Goal: Task Accomplishment & Management: Complete application form

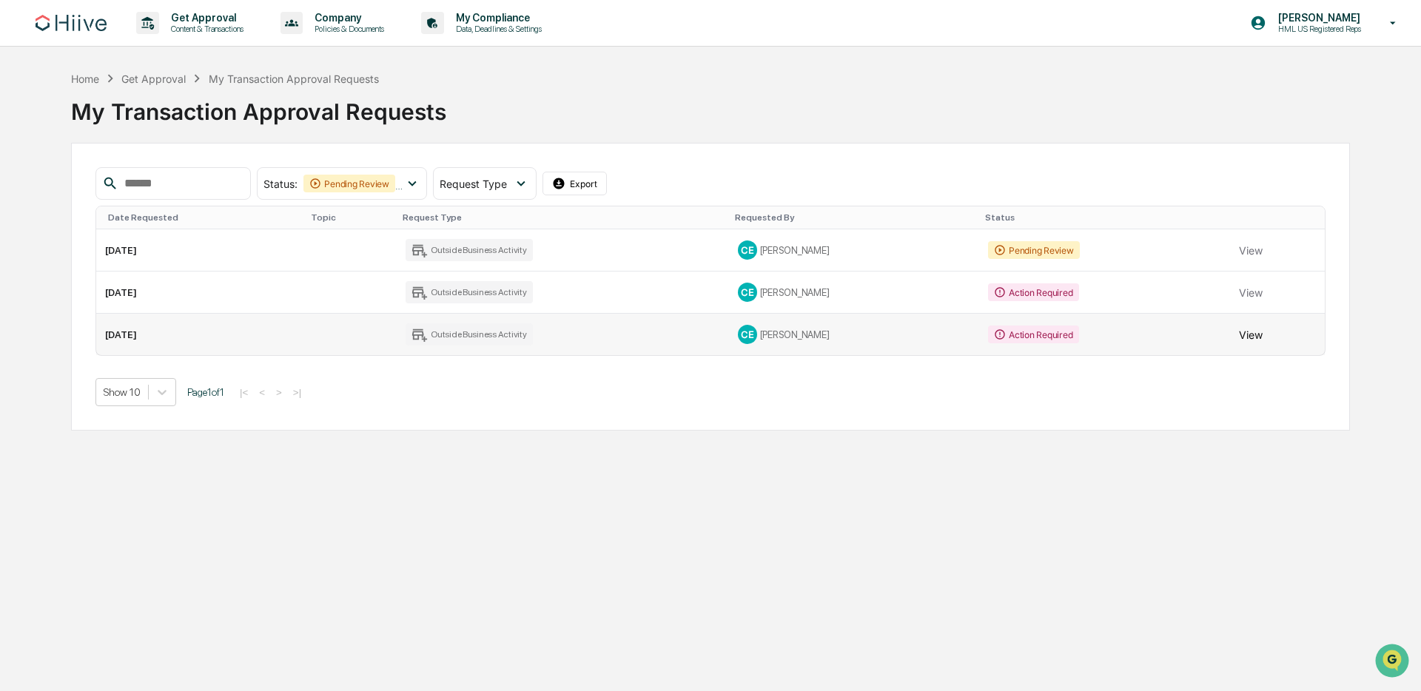
click at [1250, 337] on button "View" at bounding box center [1251, 335] width 24 height 30
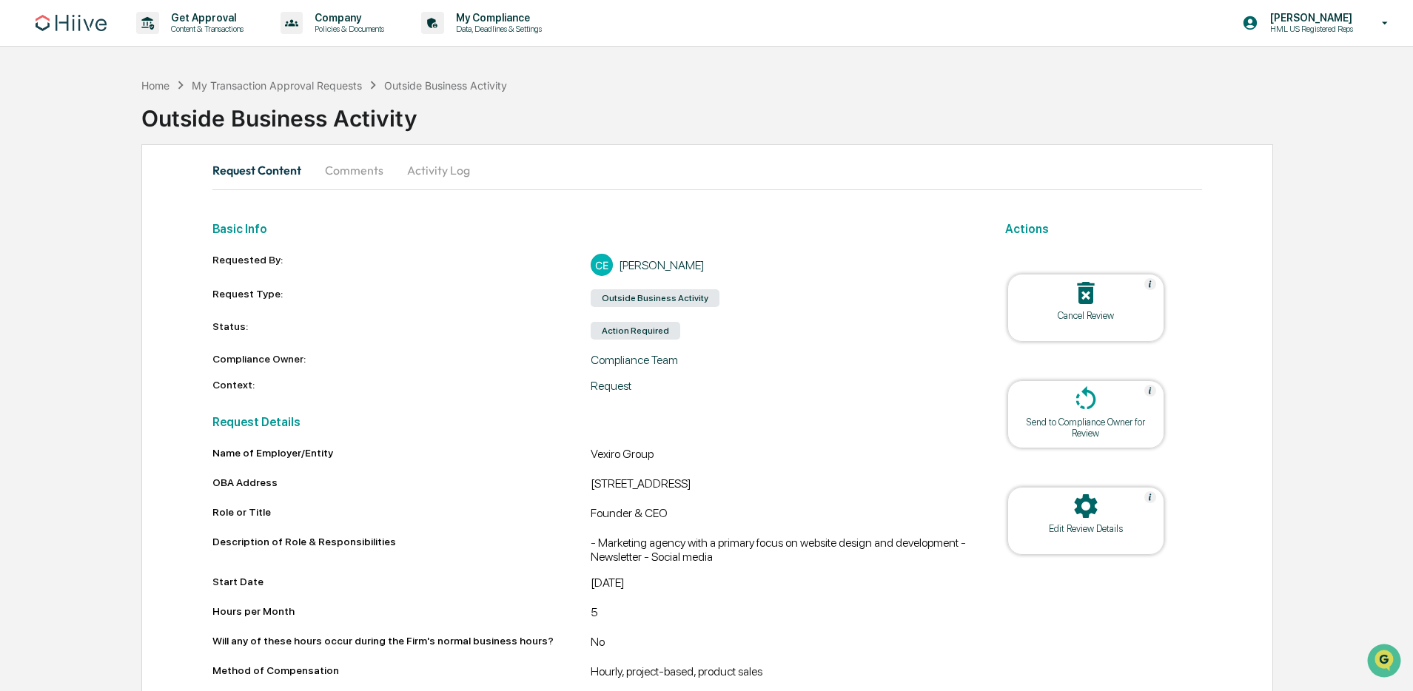
click at [347, 169] on button "Comments" at bounding box center [354, 170] width 82 height 36
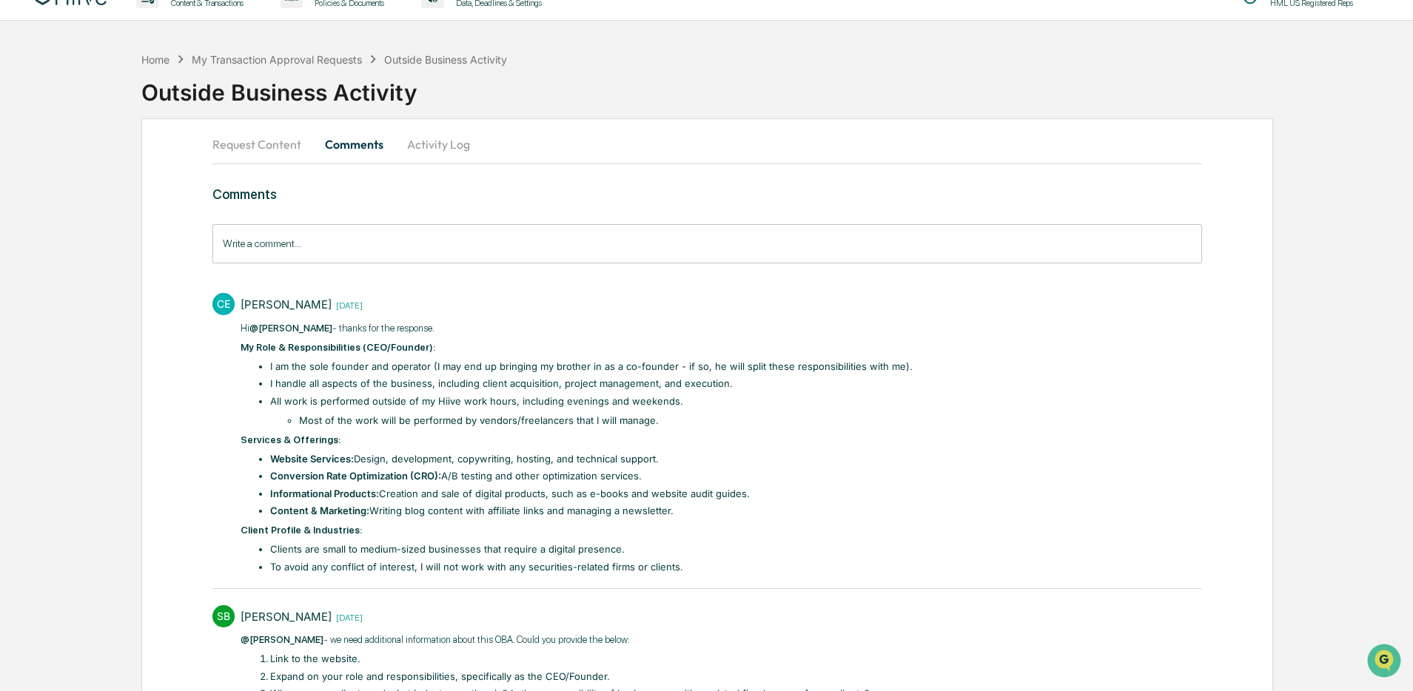
scroll to position [89, 0]
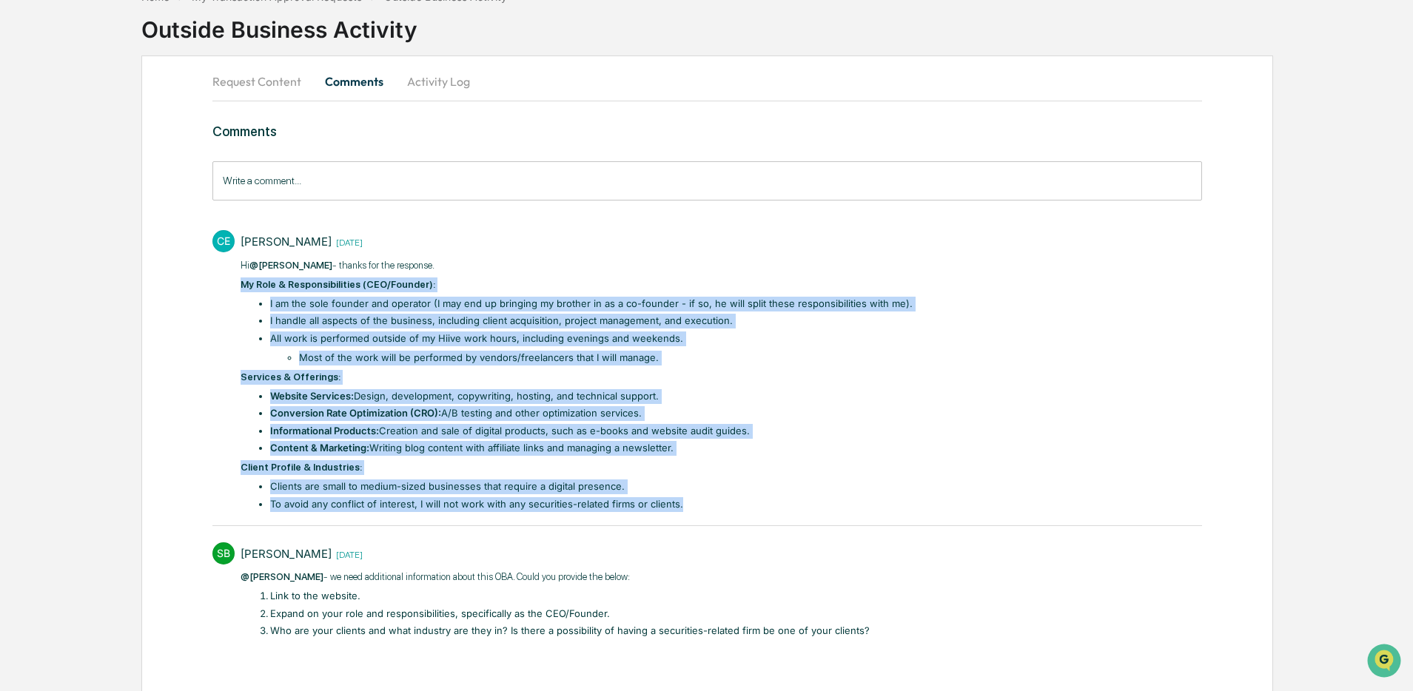
drag, startPoint x: 721, startPoint y: 501, endPoint x: 236, endPoint y: 277, distance: 533.7
click at [236, 277] on div "CE [PERSON_NAME] [DATE] Hi @[PERSON_NAME] - thanks for the response. My Role & …" at bounding box center [706, 370] width 989 height 294
copy div "My Role & Responsibilities (CEO/Founder): I am the sole founder and operator (I…"
click at [243, 88] on button "Request Content" at bounding box center [262, 82] width 101 height 36
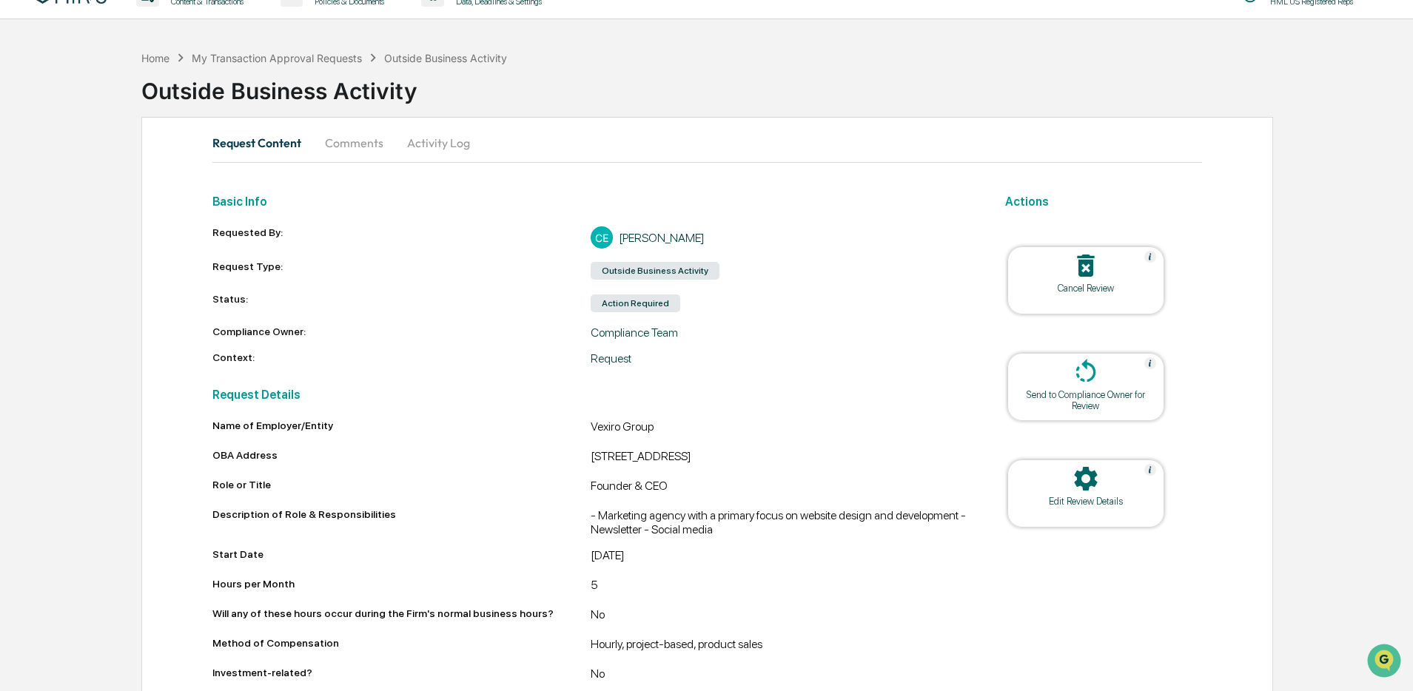
scroll to position [55, 0]
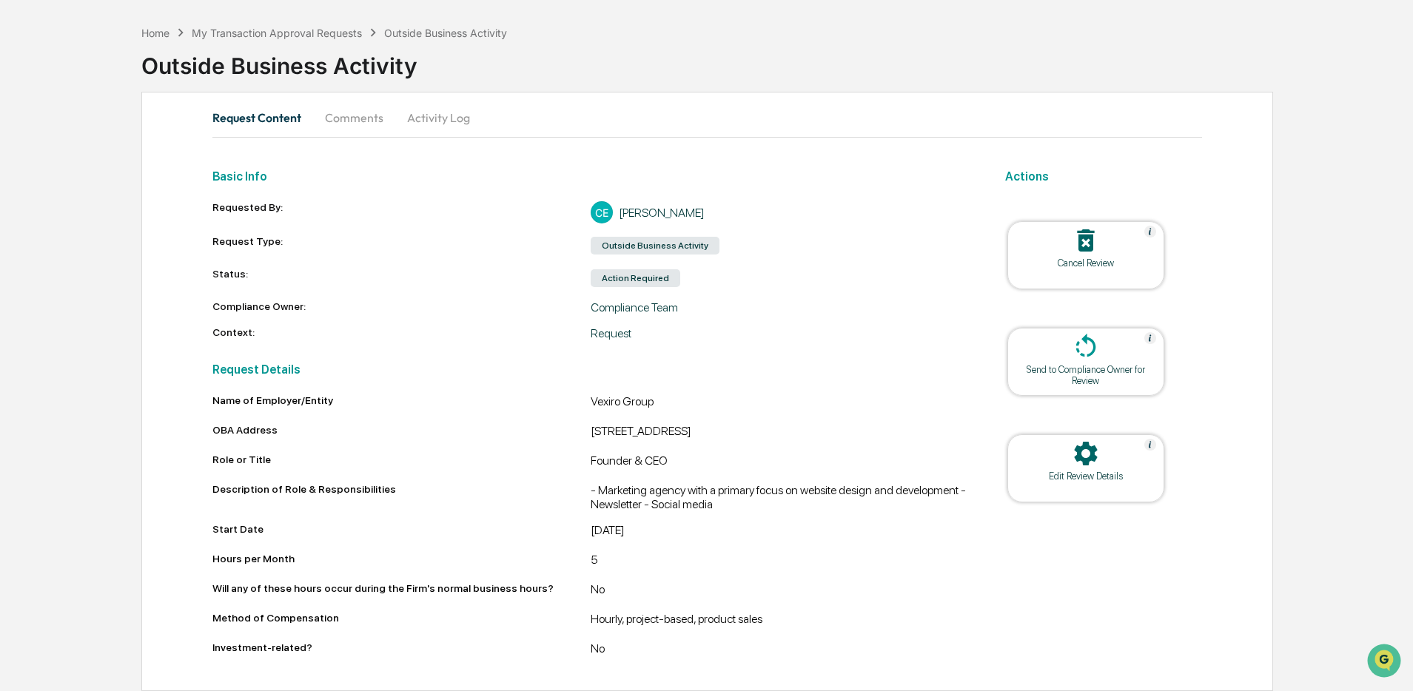
click at [1091, 471] on div "Edit Review Details" at bounding box center [1085, 476] width 133 height 11
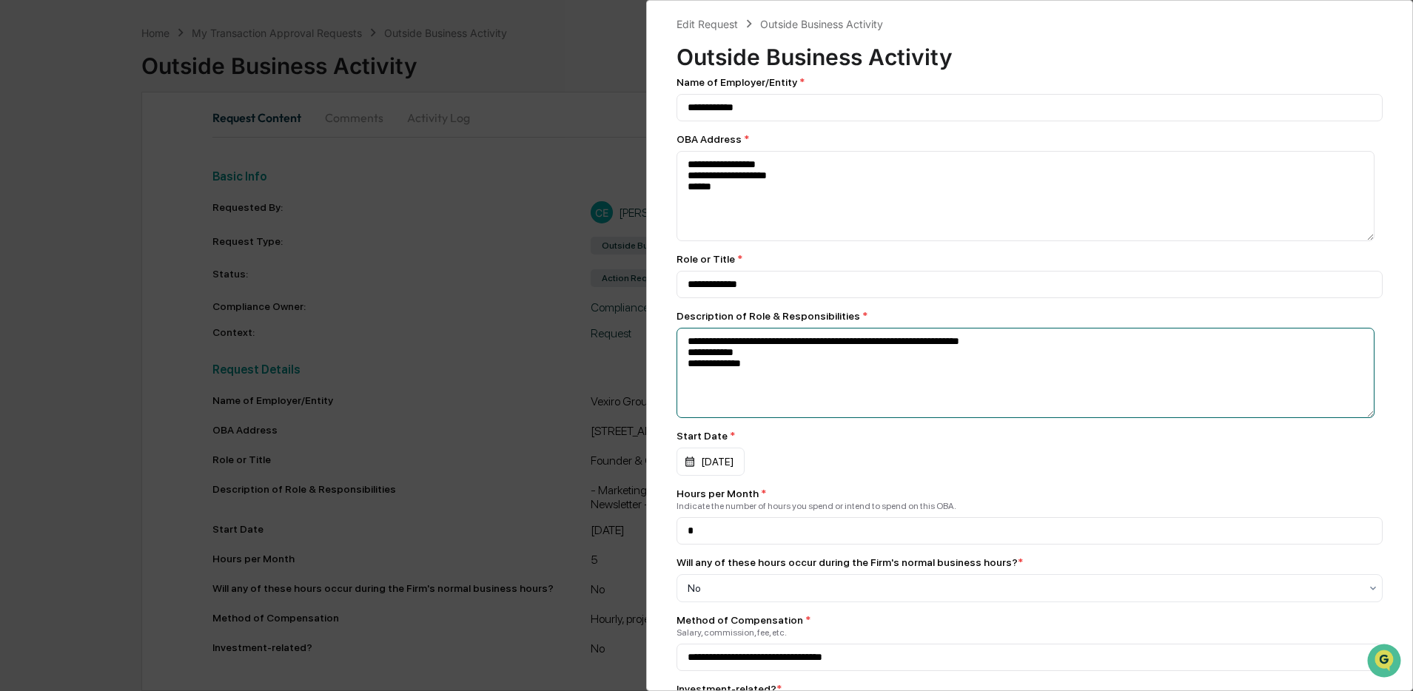
drag, startPoint x: 846, startPoint y: 380, endPoint x: 661, endPoint y: 344, distance: 188.4
click at [661, 344] on div "**********" at bounding box center [1029, 345] width 767 height 691
paste textarea "**********"
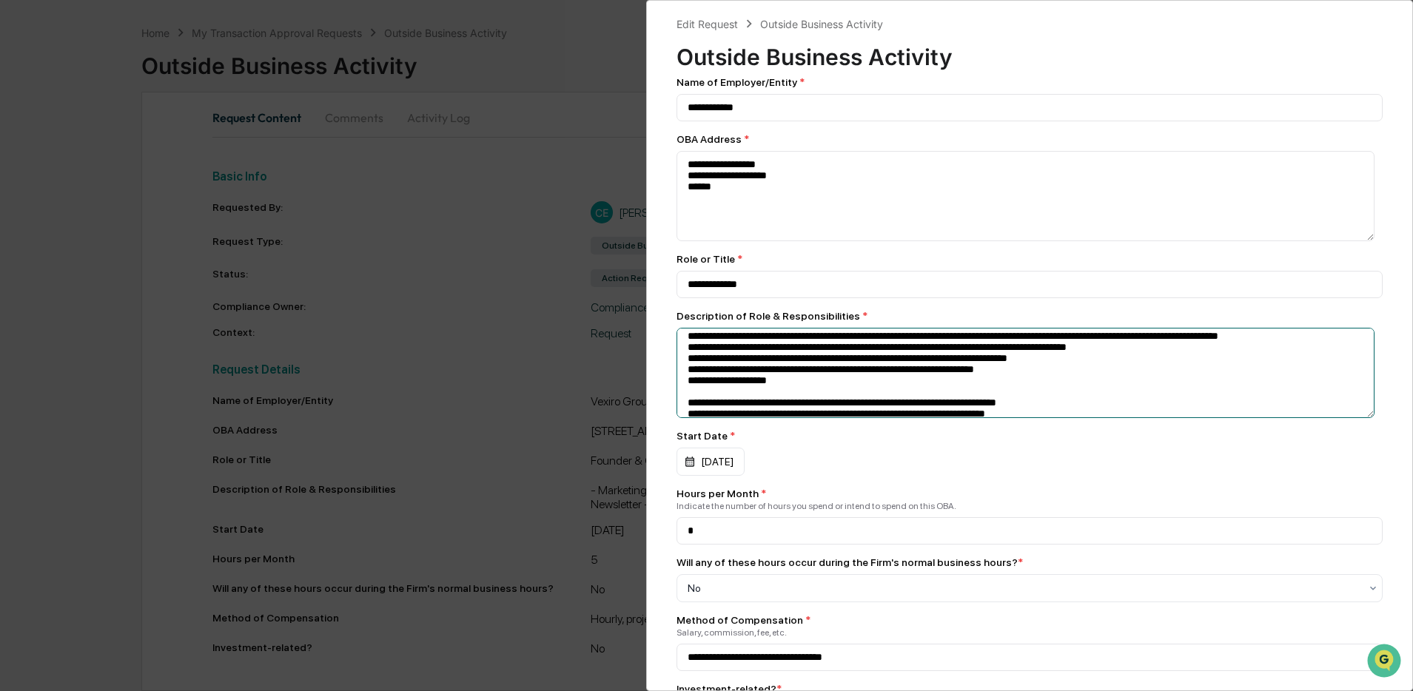
scroll to position [30, 0]
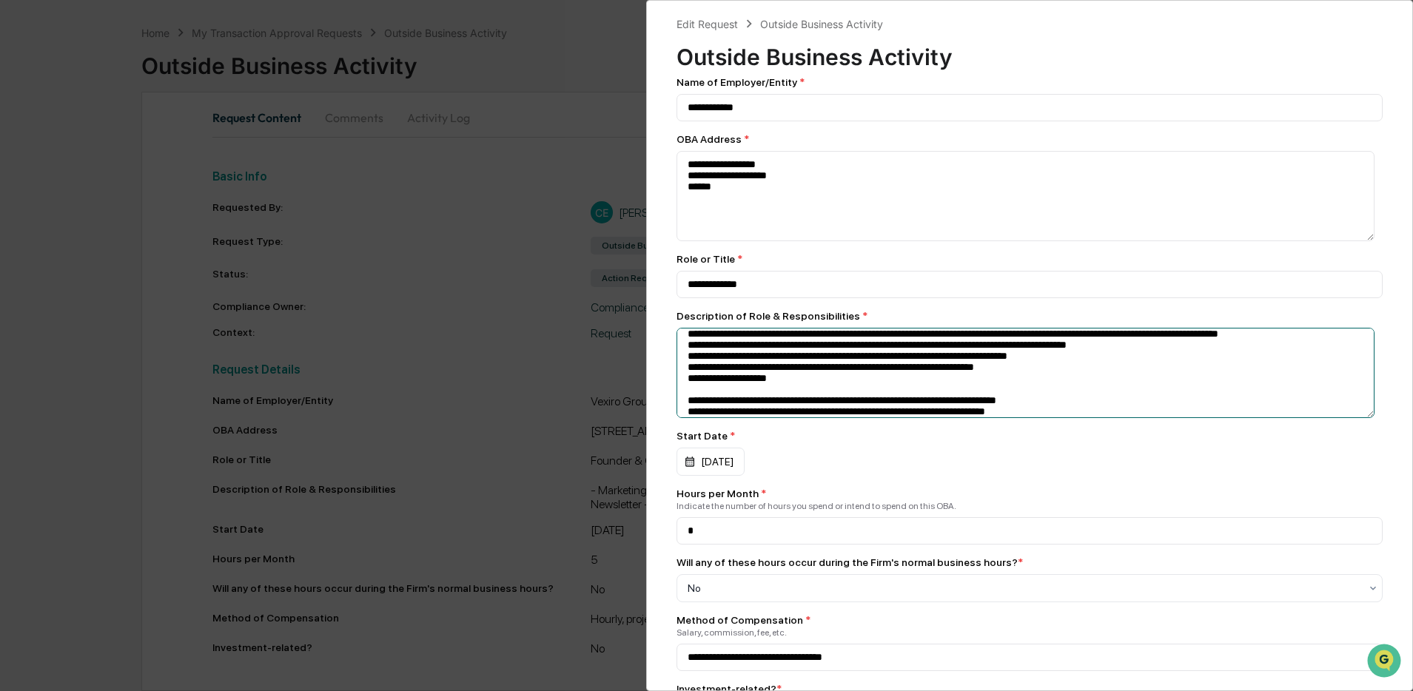
click at [687, 241] on textarea at bounding box center [1025, 196] width 699 height 90
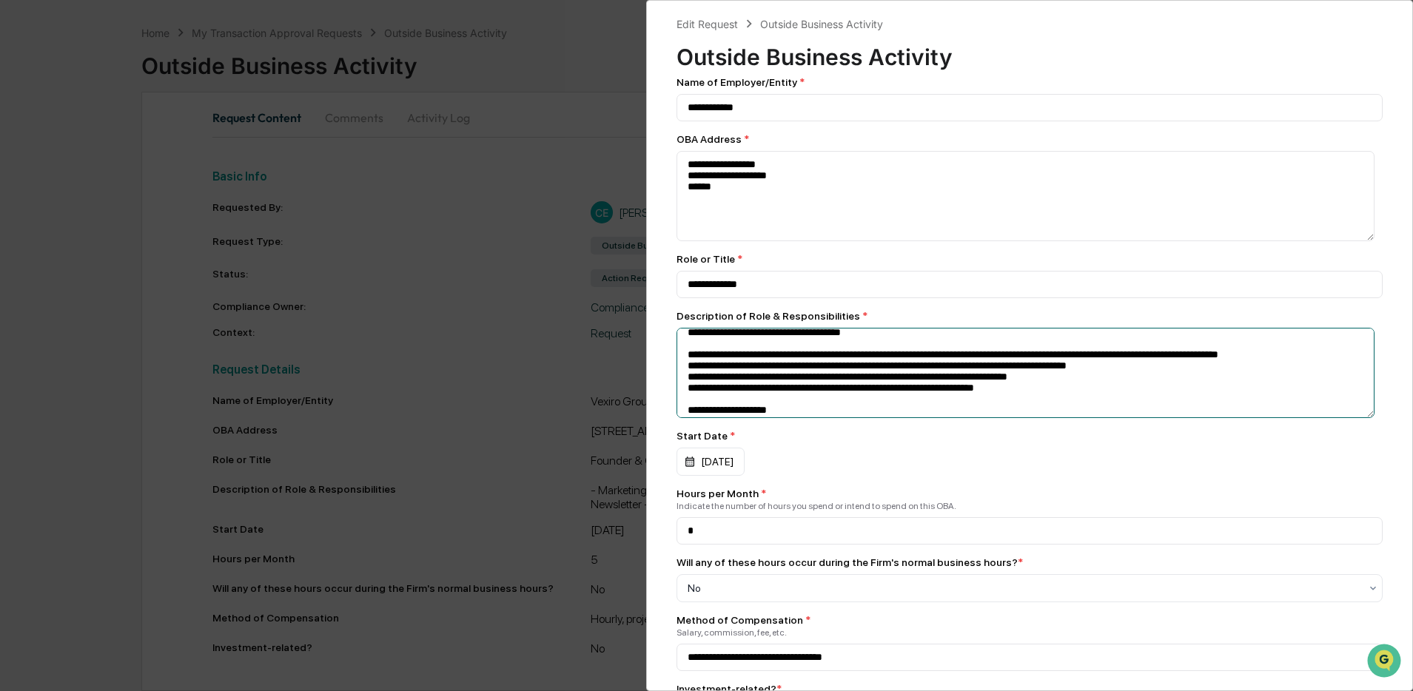
scroll to position [21, 0]
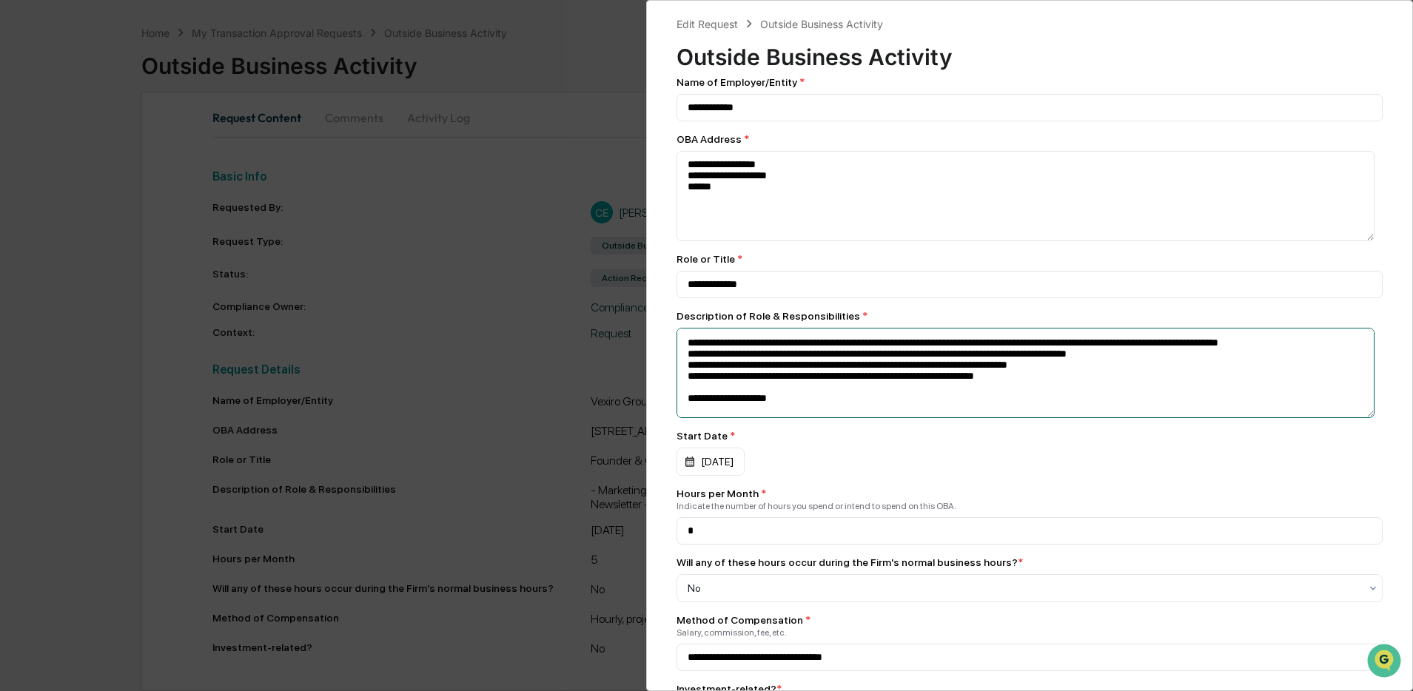
click at [681, 241] on textarea at bounding box center [1025, 196] width 699 height 90
click at [683, 241] on textarea at bounding box center [1025, 196] width 699 height 90
click at [684, 241] on textarea at bounding box center [1025, 196] width 699 height 90
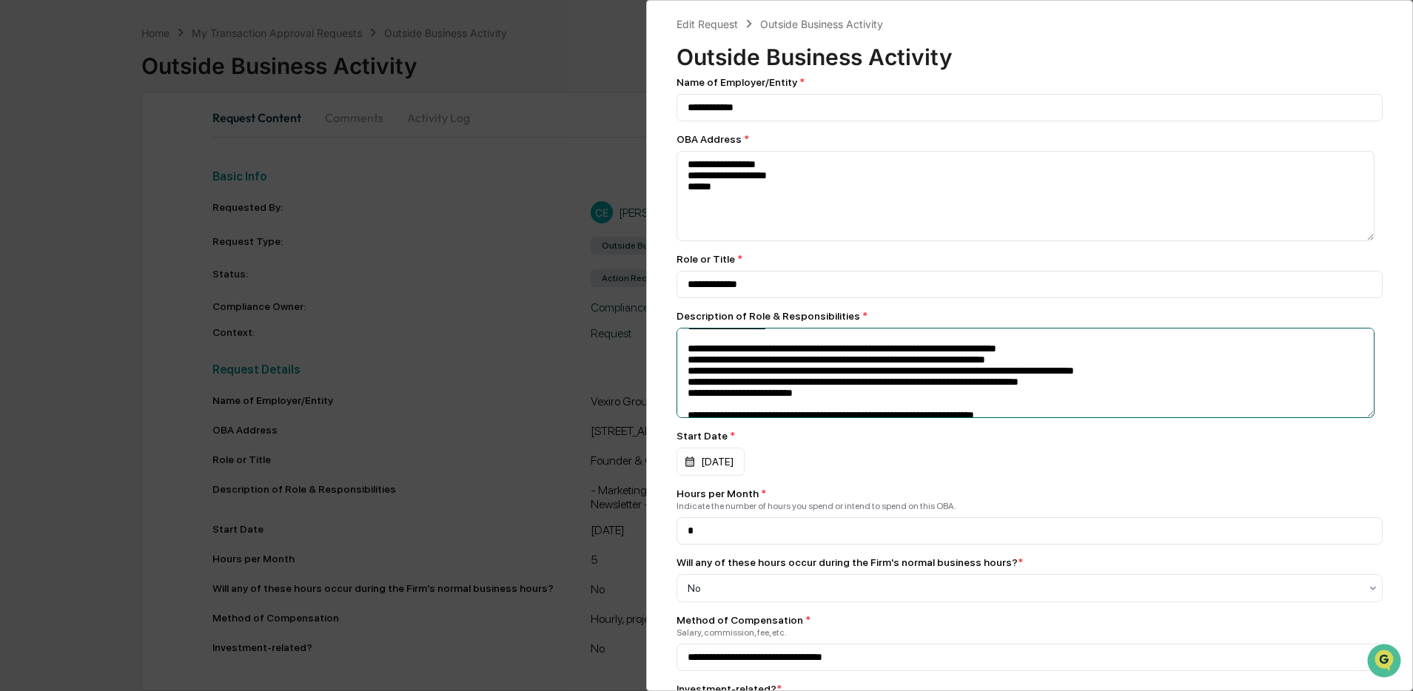
scroll to position [73, 0]
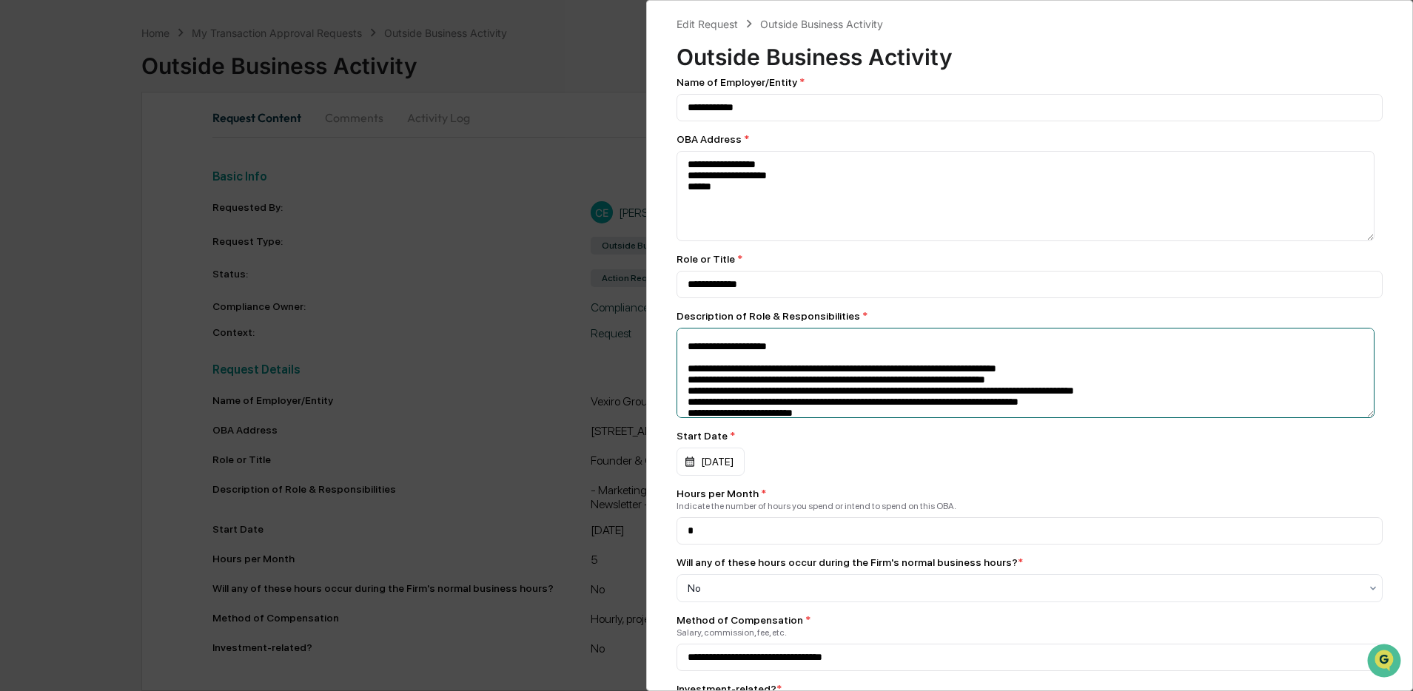
click at [683, 241] on textarea at bounding box center [1025, 196] width 699 height 90
click at [682, 241] on textarea at bounding box center [1025, 196] width 699 height 90
click at [684, 241] on textarea at bounding box center [1025, 196] width 699 height 90
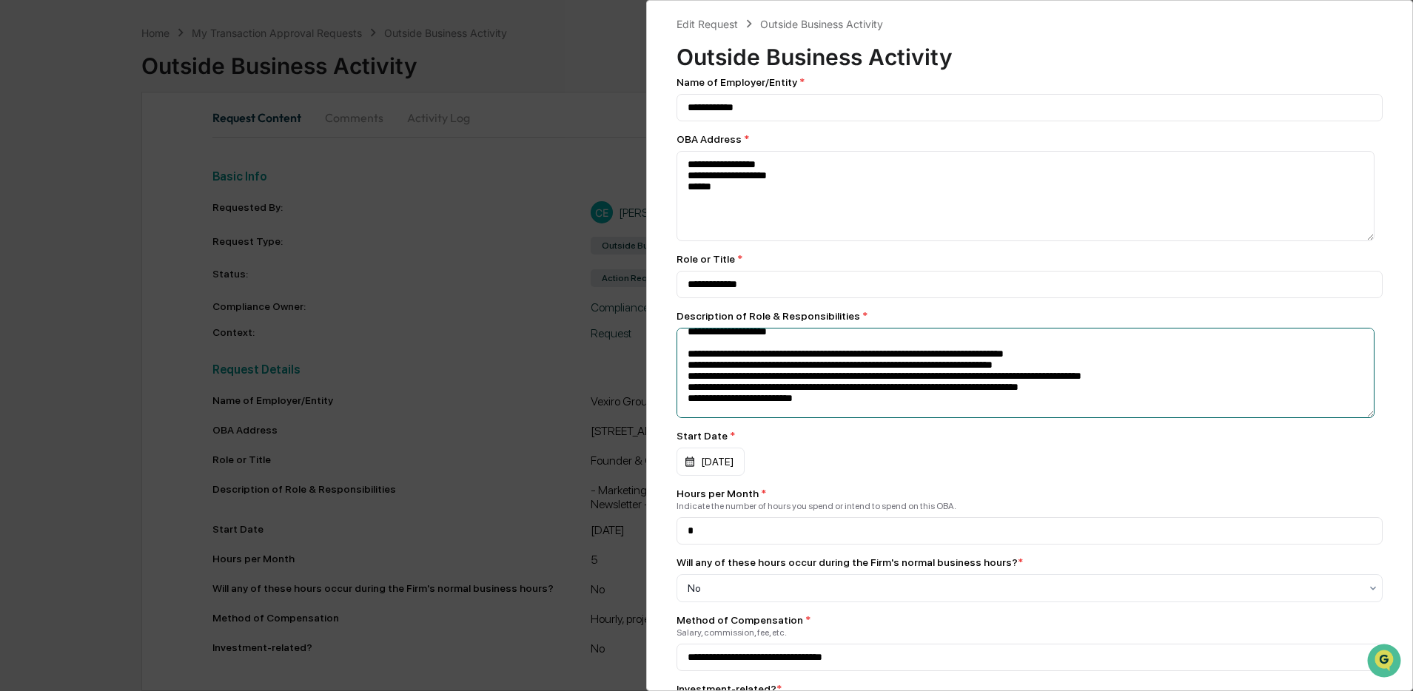
click at [684, 241] on textarea at bounding box center [1025, 196] width 699 height 90
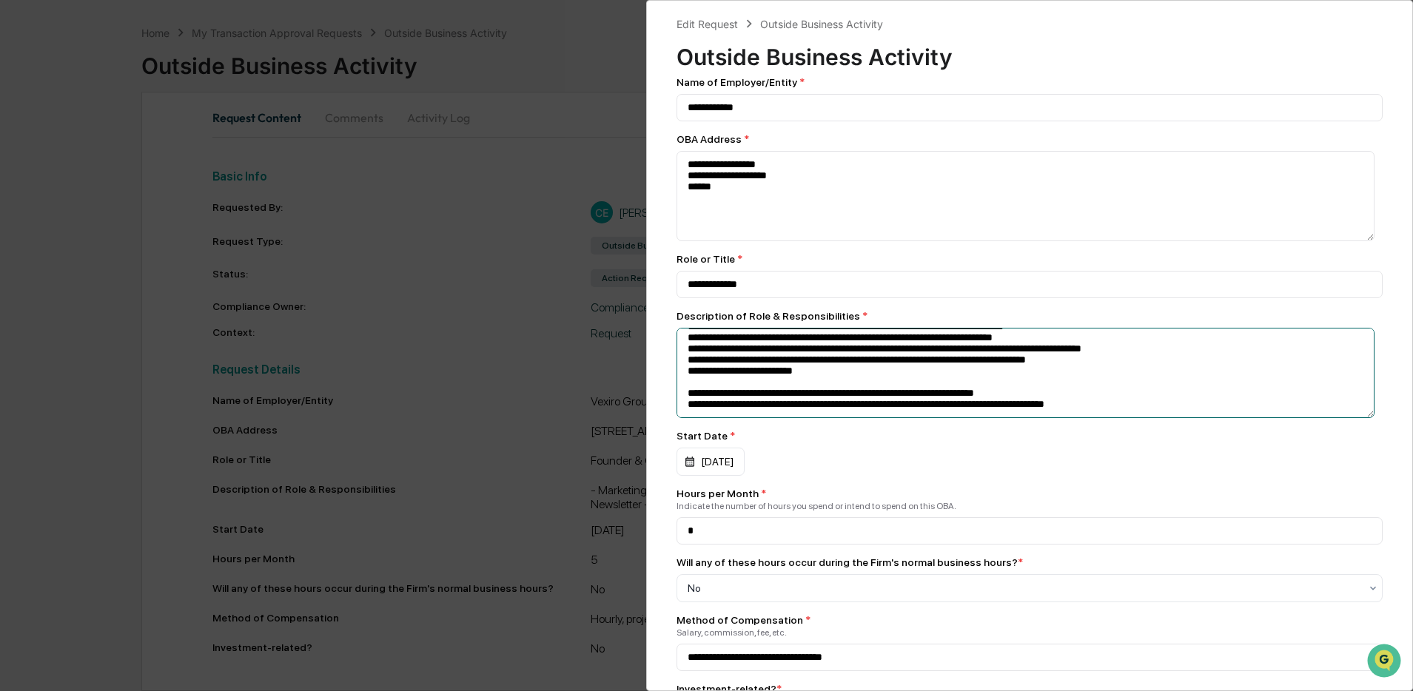
click at [681, 241] on textarea at bounding box center [1025, 196] width 699 height 90
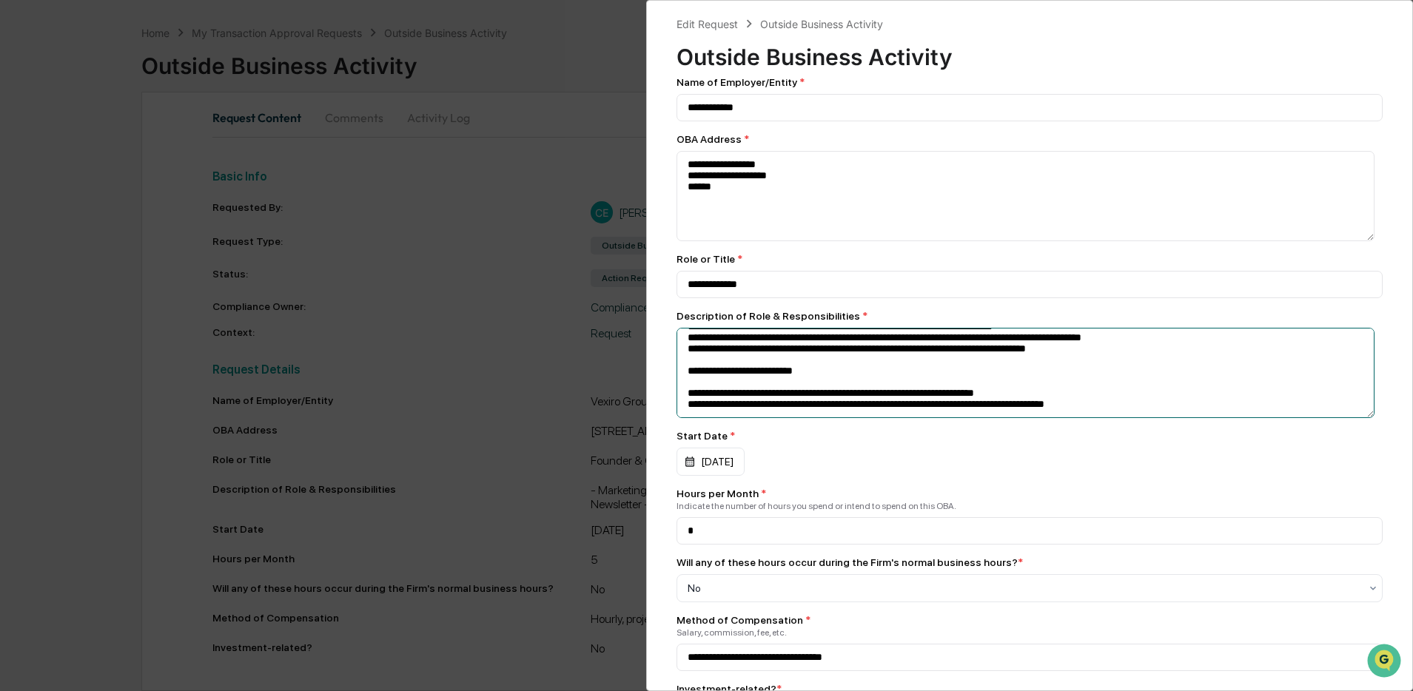
scroll to position [139, 0]
click at [681, 241] on textarea at bounding box center [1025, 196] width 699 height 90
click at [682, 241] on textarea at bounding box center [1025, 196] width 699 height 90
click at [680, 241] on textarea at bounding box center [1025, 196] width 699 height 90
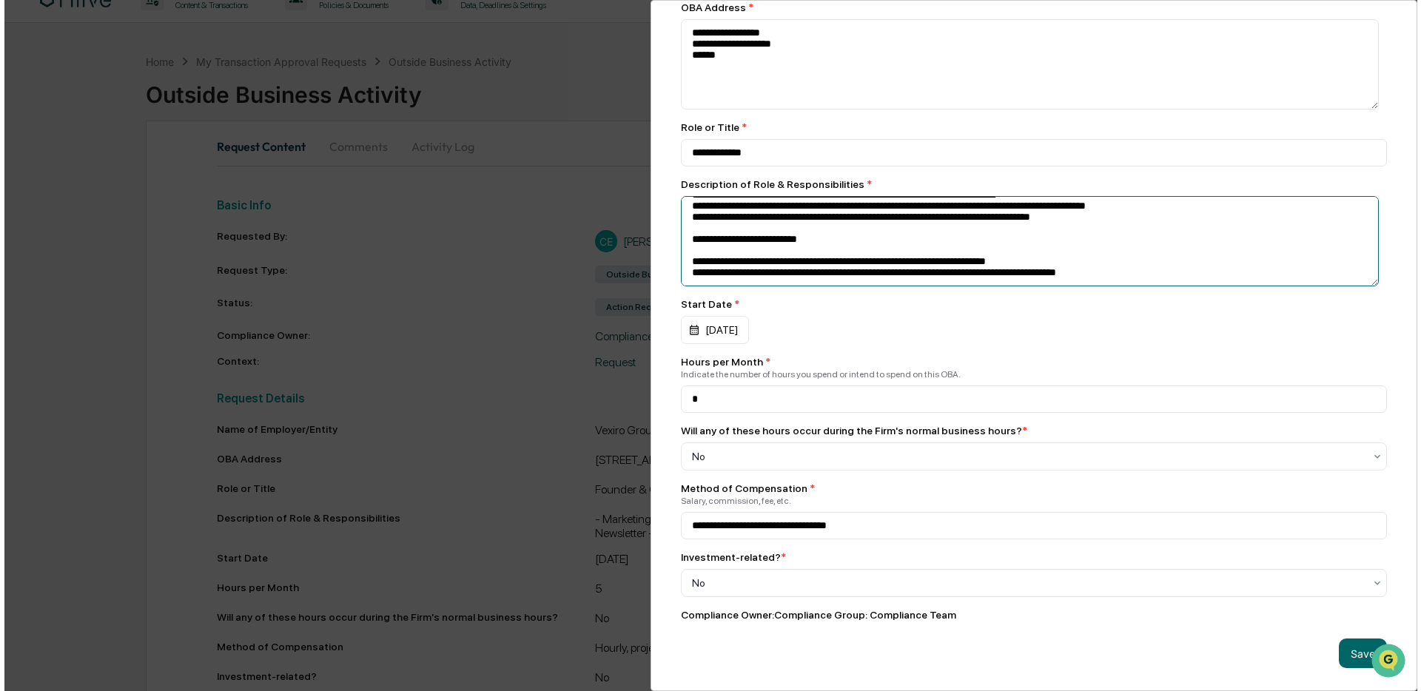
scroll to position [55, 0]
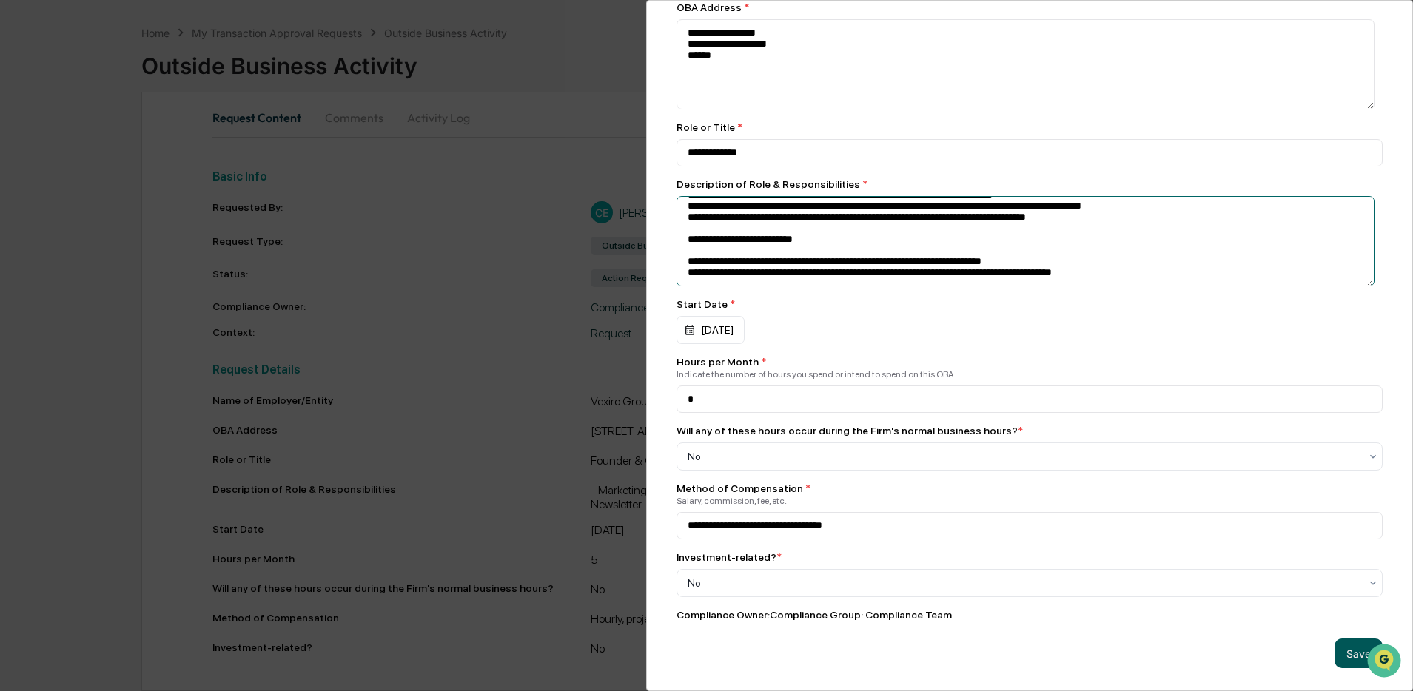
type textarea "**********"
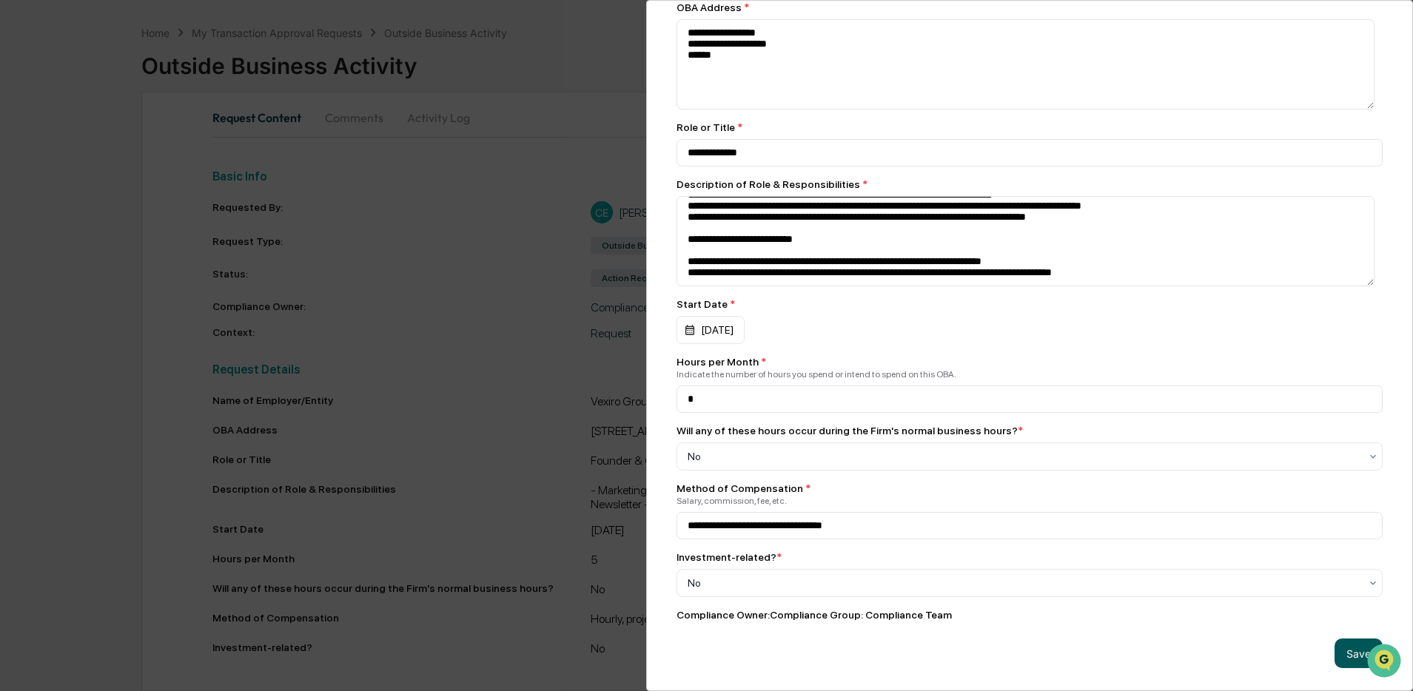
click at [1337, 642] on button "Save" at bounding box center [1358, 654] width 48 height 30
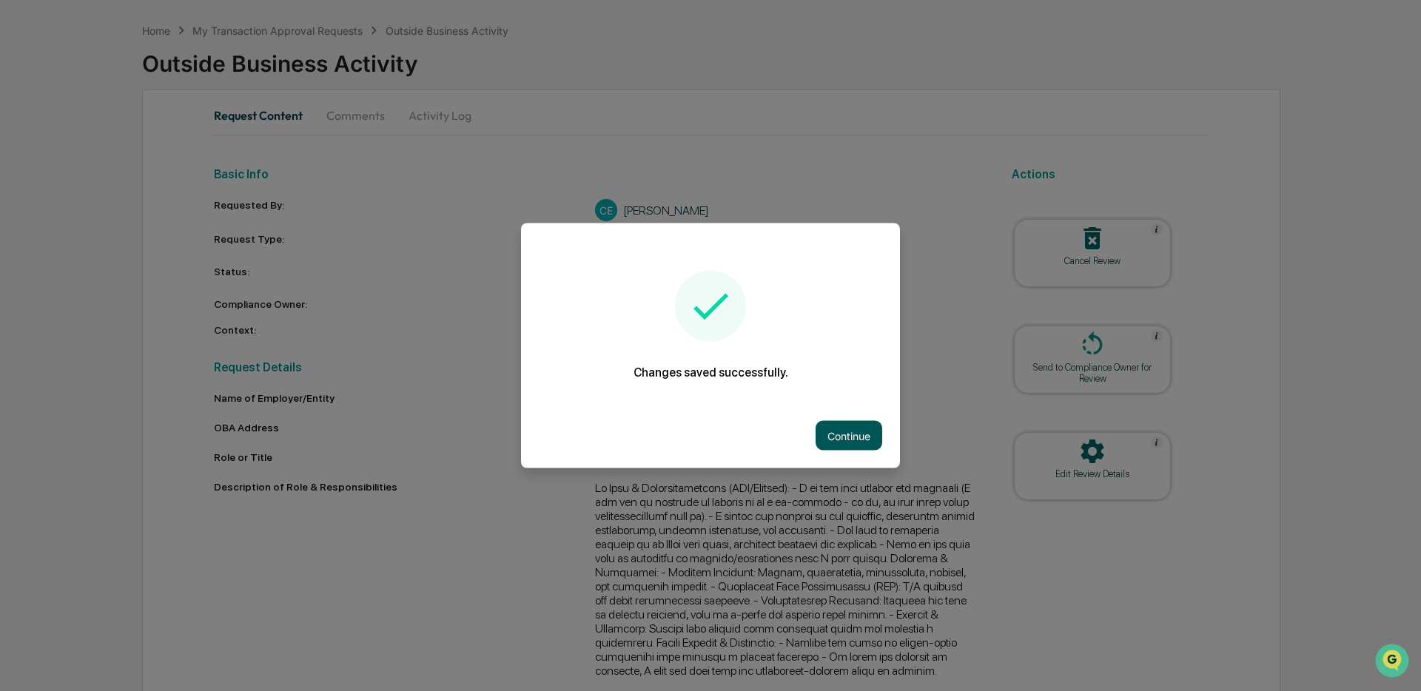
click at [864, 442] on button "Continue" at bounding box center [848, 436] width 67 height 30
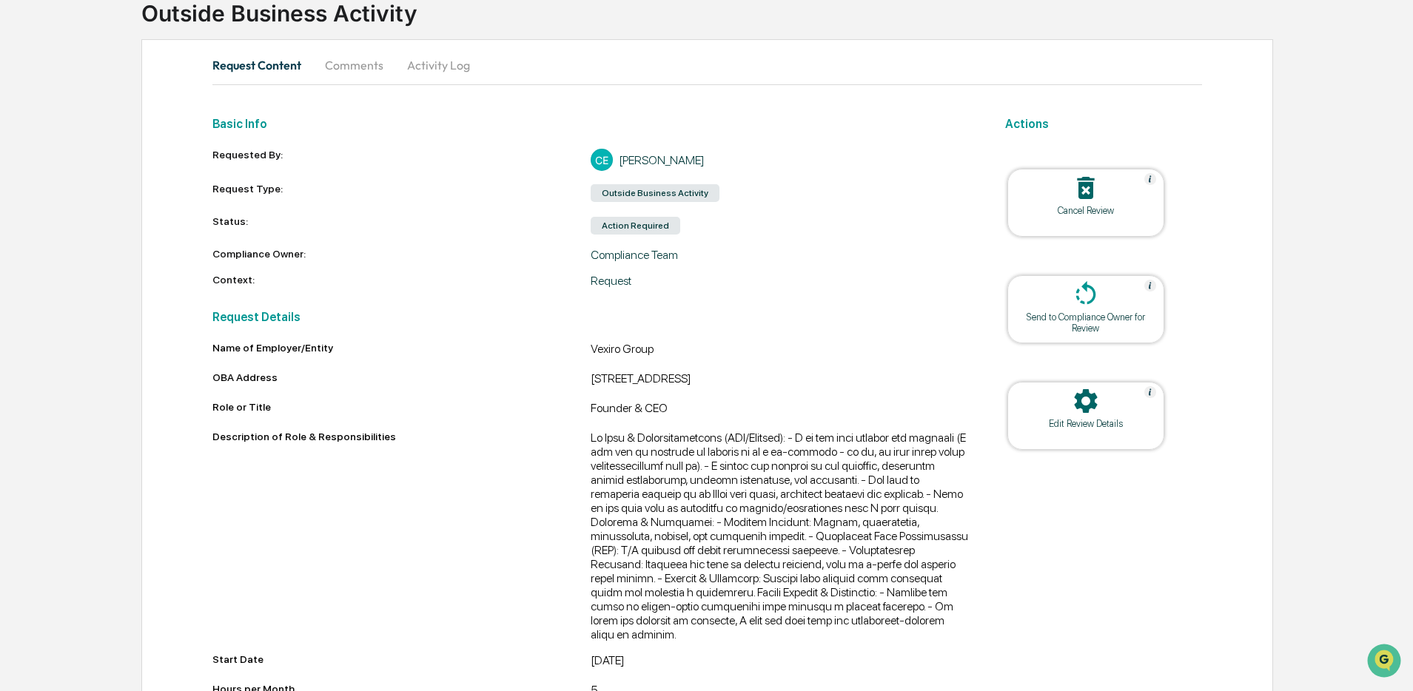
scroll to position [0, 0]
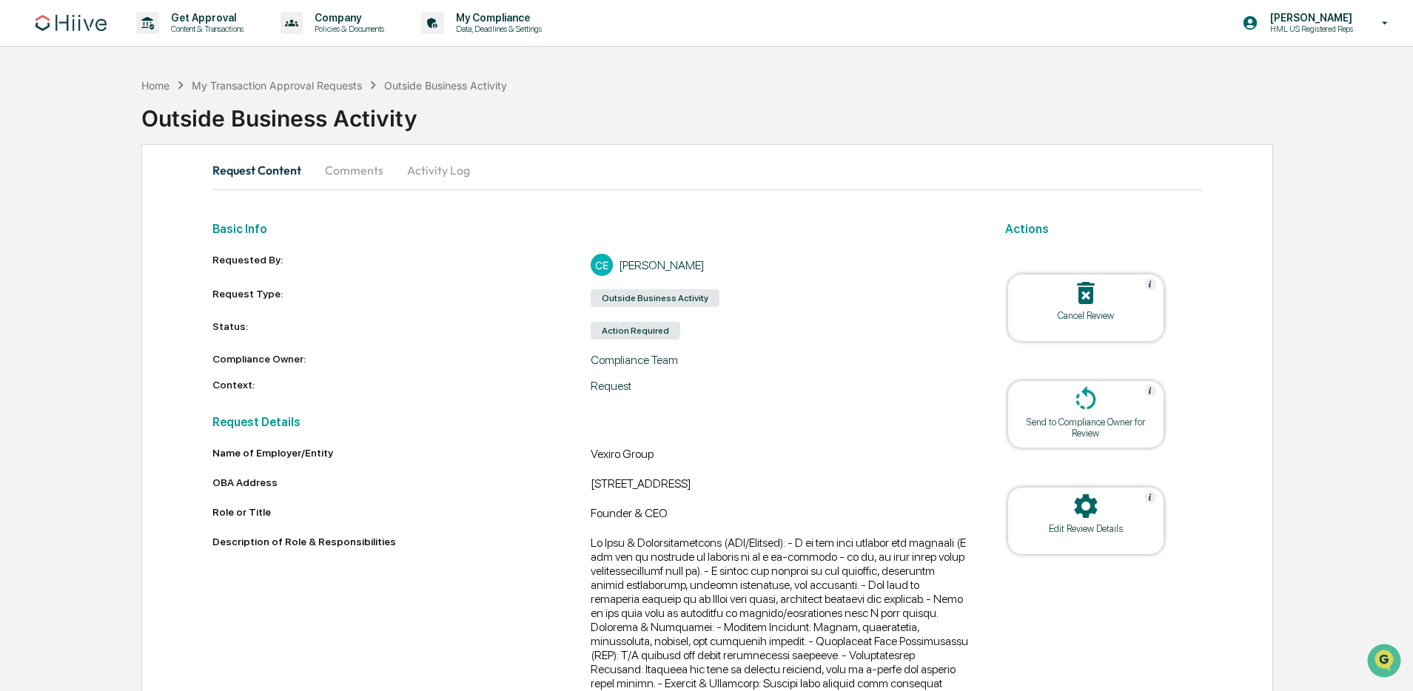
click at [1087, 403] on icon at bounding box center [1086, 400] width 30 height 30
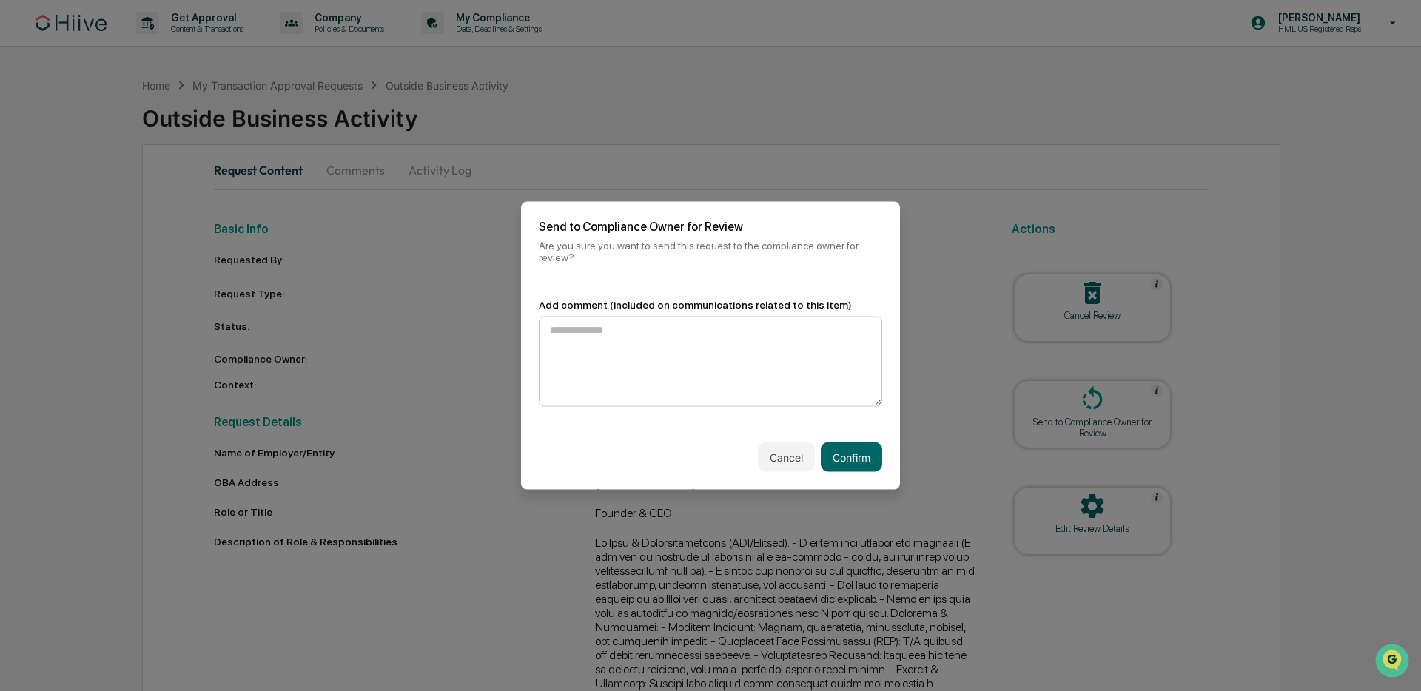
click at [704, 347] on textarea at bounding box center [710, 362] width 343 height 90
click at [707, 349] on textarea at bounding box center [710, 362] width 343 height 90
type textarea "**********"
click at [852, 455] on button "Confirm" at bounding box center [851, 457] width 61 height 30
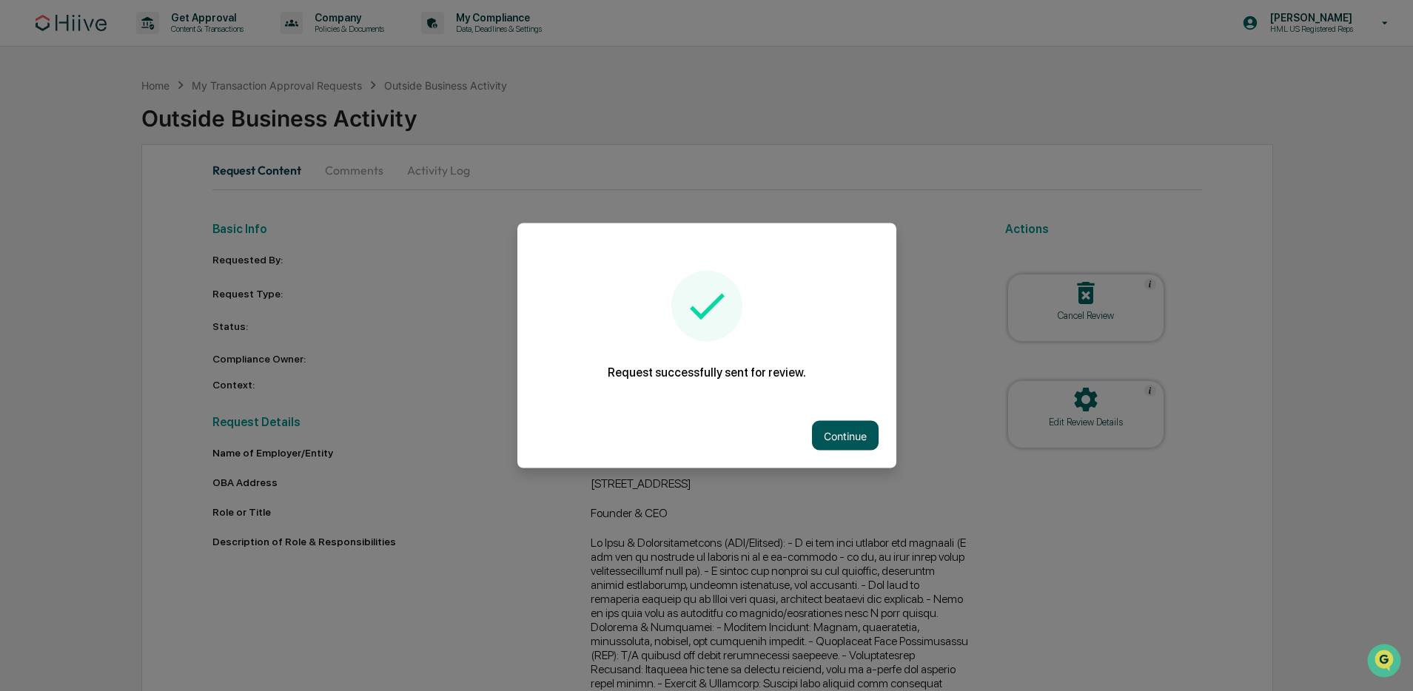
click at [856, 444] on button "Continue" at bounding box center [845, 436] width 67 height 30
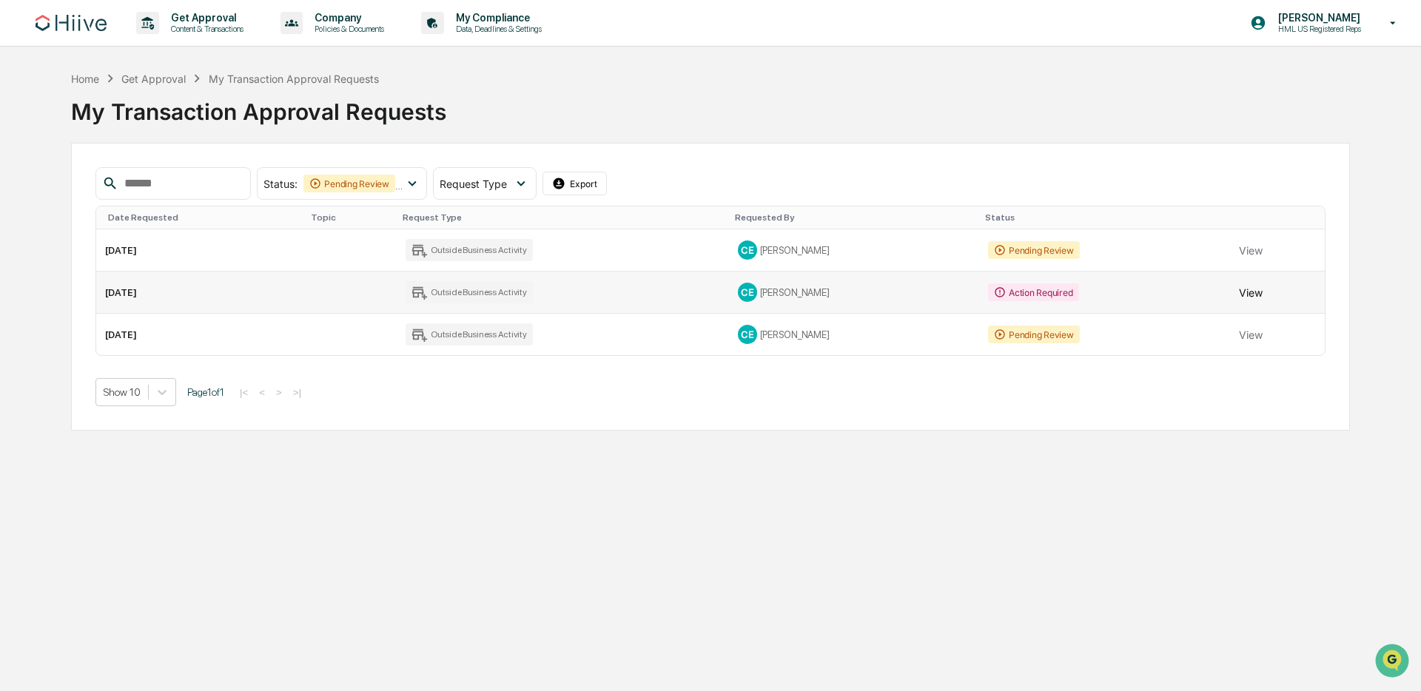
click at [1245, 296] on button "View" at bounding box center [1251, 292] width 24 height 30
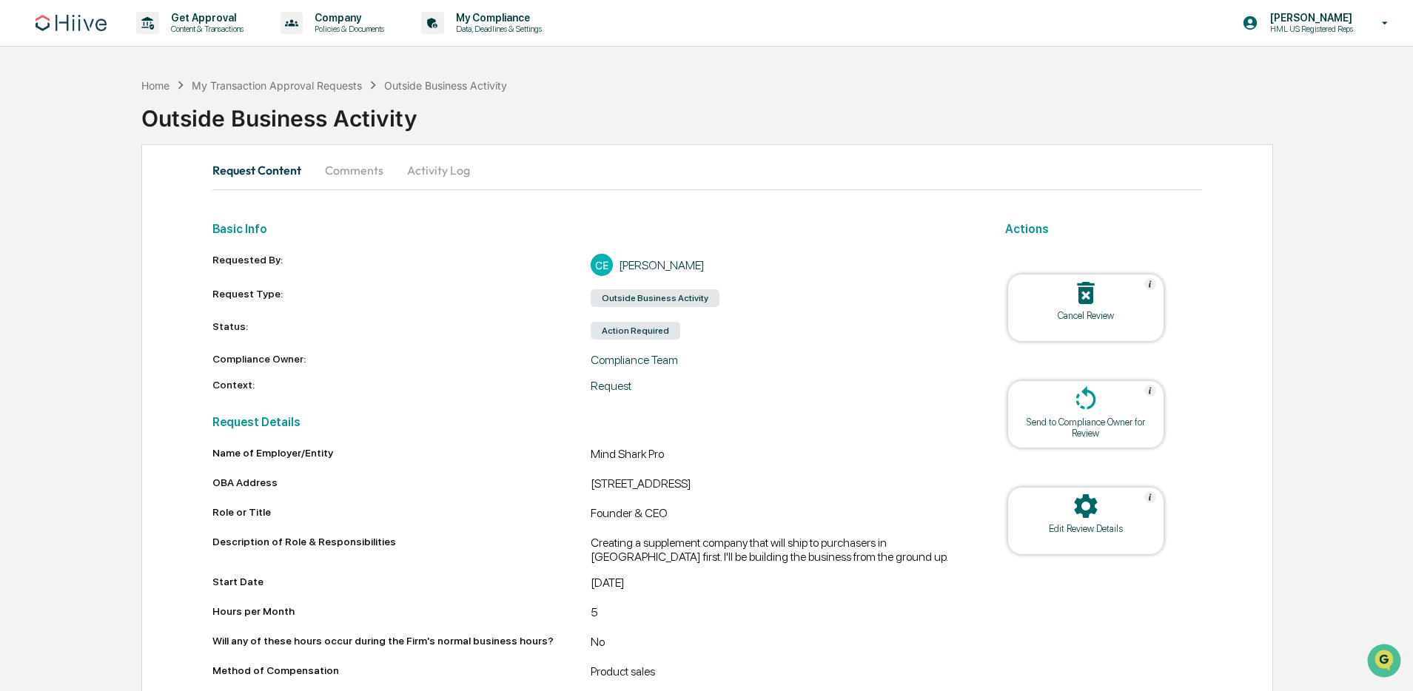
click at [364, 178] on button "Comments" at bounding box center [354, 170] width 82 height 36
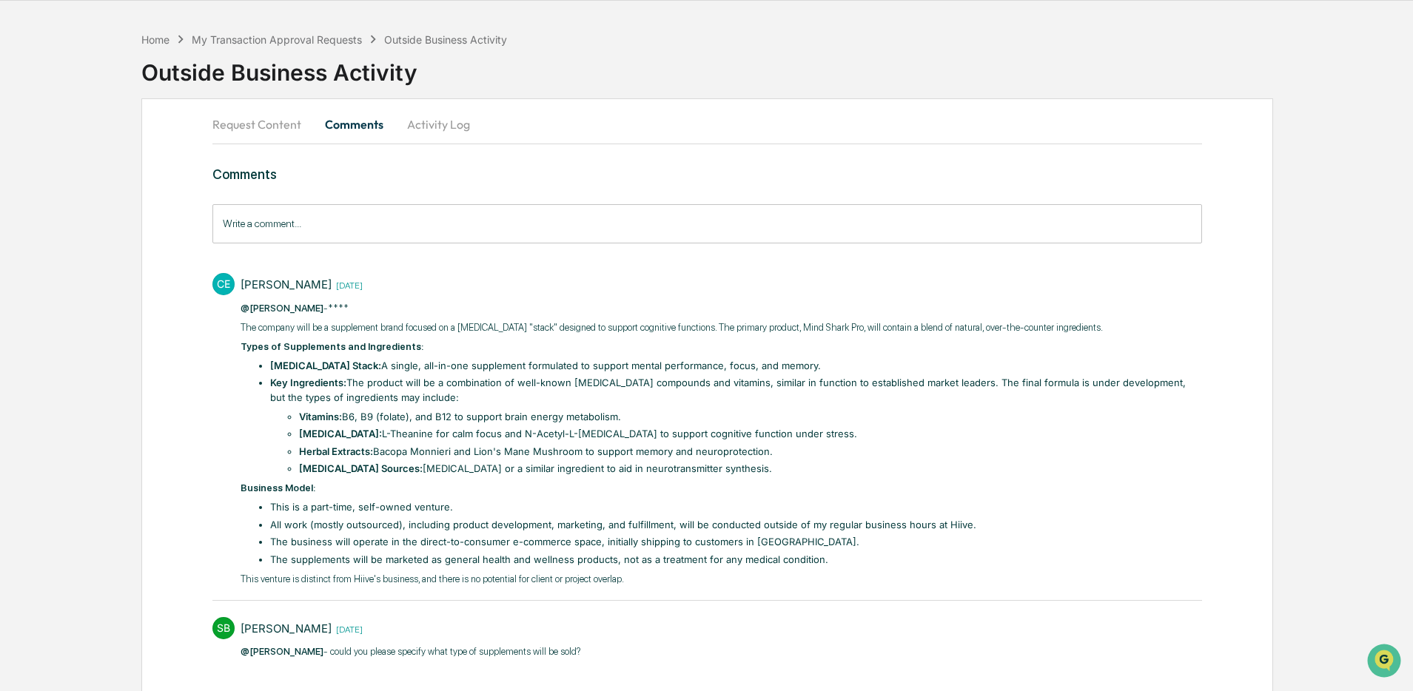
scroll to position [47, 0]
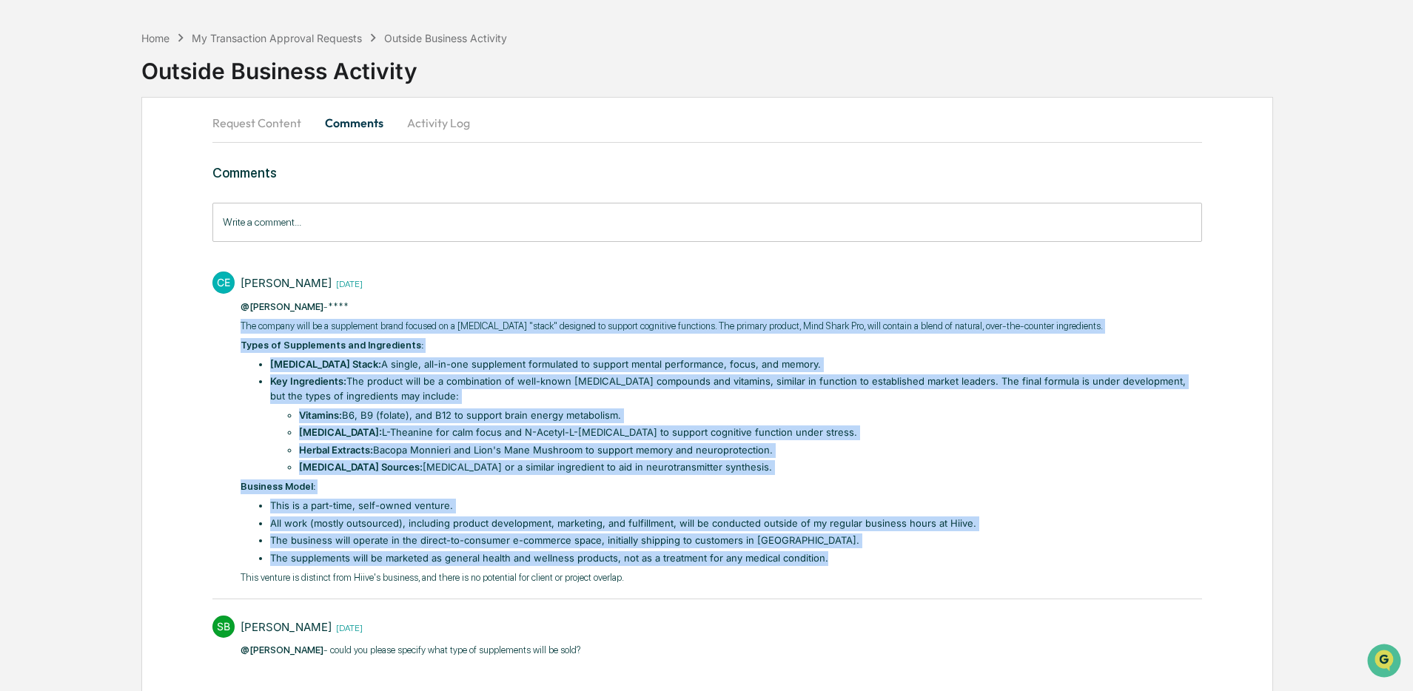
drag, startPoint x: 834, startPoint y: 560, endPoint x: 232, endPoint y: 330, distance: 644.1
click at [232, 330] on div "CE [PERSON_NAME] [DATE] @[PERSON_NAME] -**** The company will be a supplement b…" at bounding box center [706, 427] width 989 height 326
copy div "The company will be a supplement brand focused on a [MEDICAL_DATA] "stack" desi…"
click at [253, 110] on button "Request Content" at bounding box center [262, 123] width 101 height 36
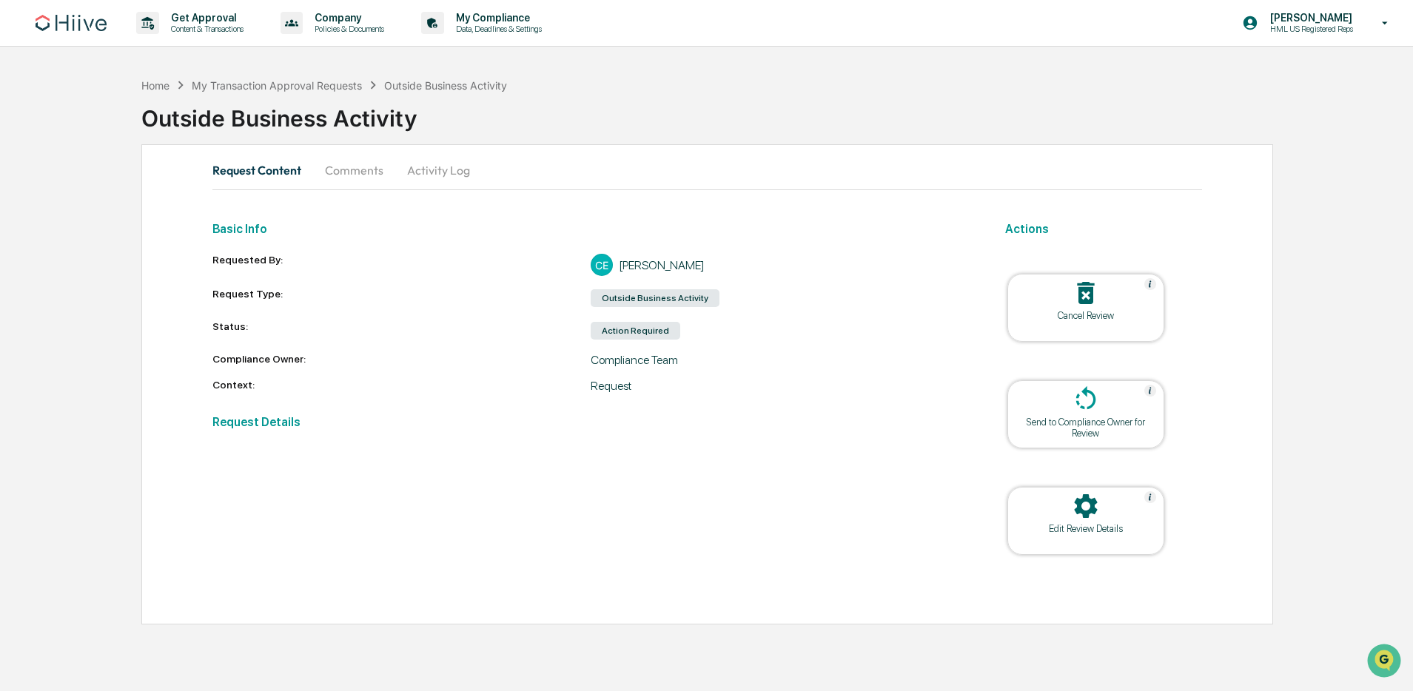
scroll to position [0, 0]
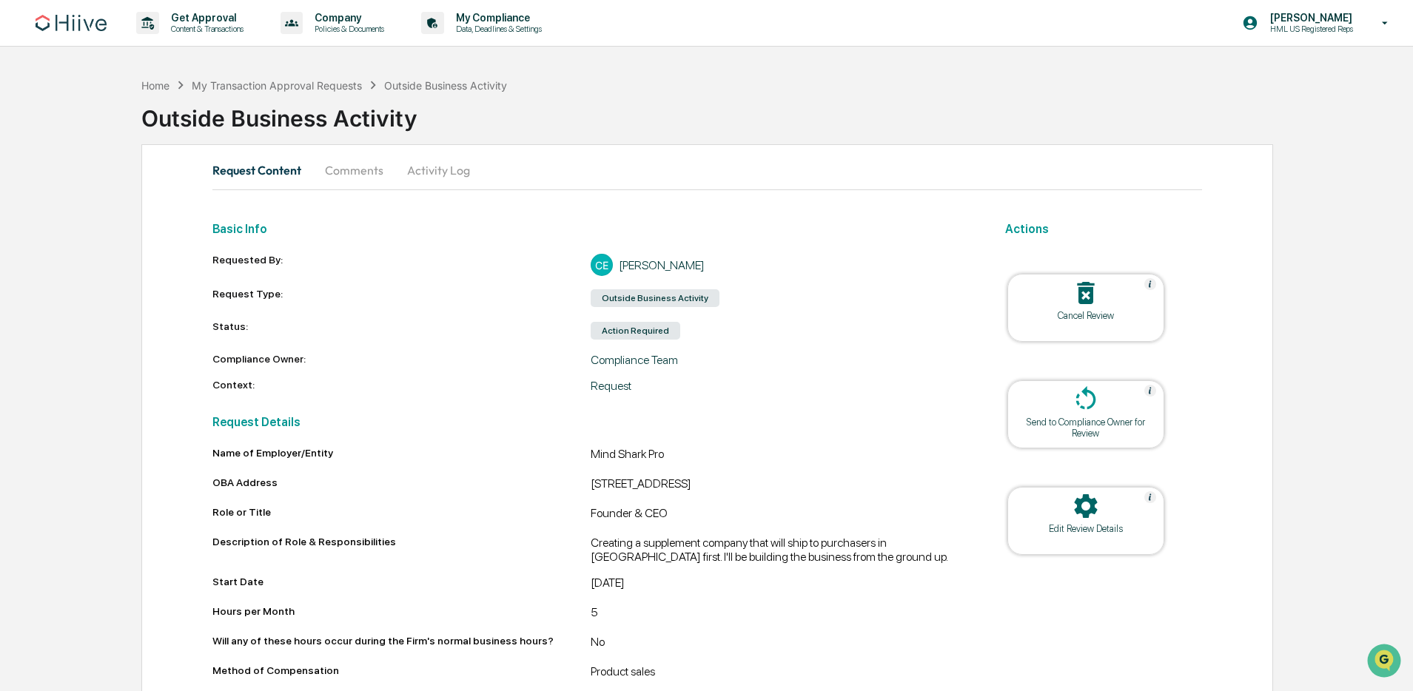
click at [1095, 507] on icon at bounding box center [1086, 506] width 30 height 30
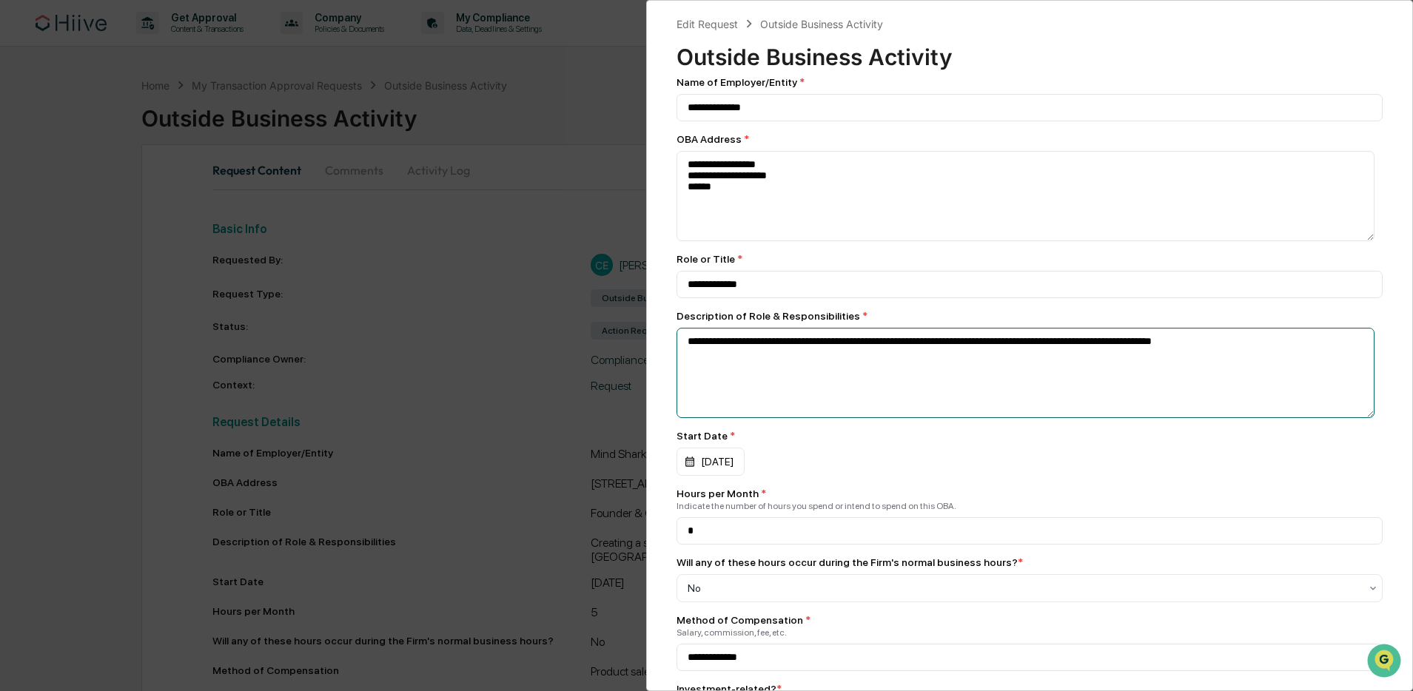
click at [809, 241] on textarea "**********" at bounding box center [1025, 196] width 699 height 90
paste textarea "**********"
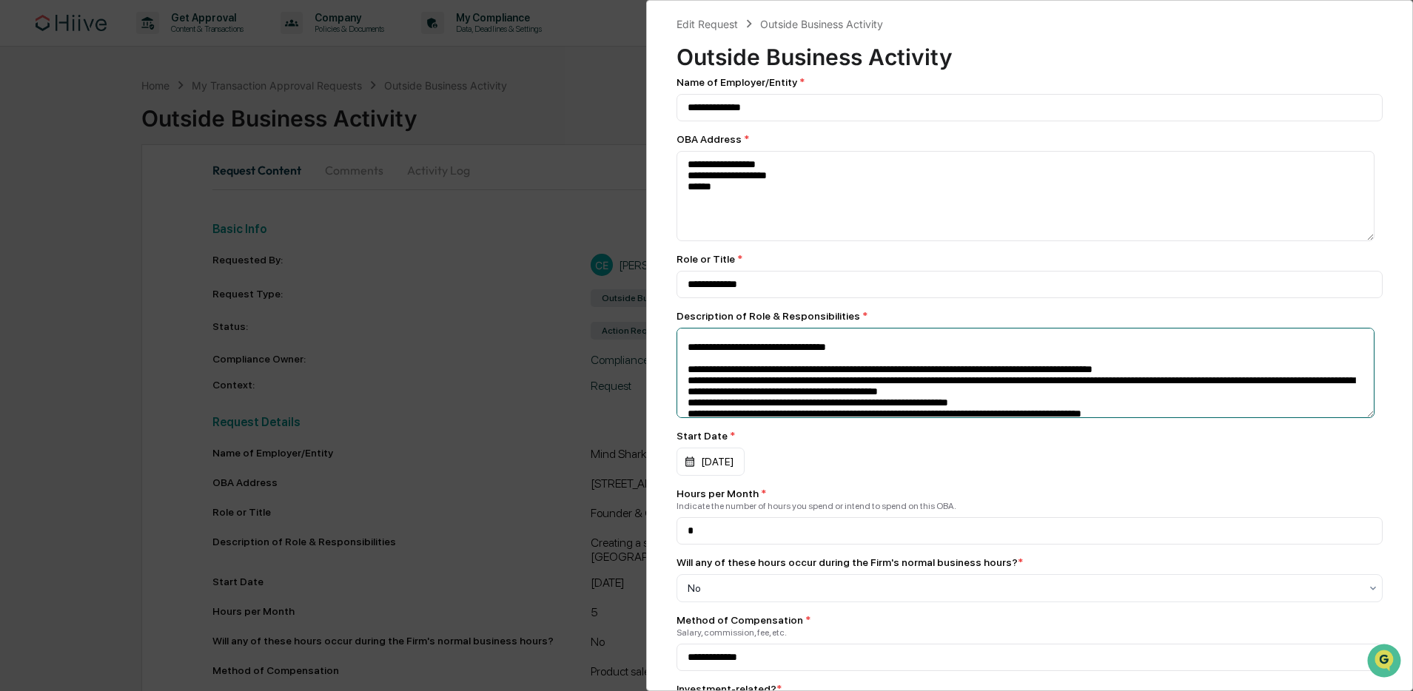
scroll to position [28, 0]
click at [679, 241] on textarea at bounding box center [1025, 196] width 699 height 90
click at [686, 241] on textarea at bounding box center [1025, 196] width 699 height 90
click at [685, 241] on textarea at bounding box center [1025, 196] width 699 height 90
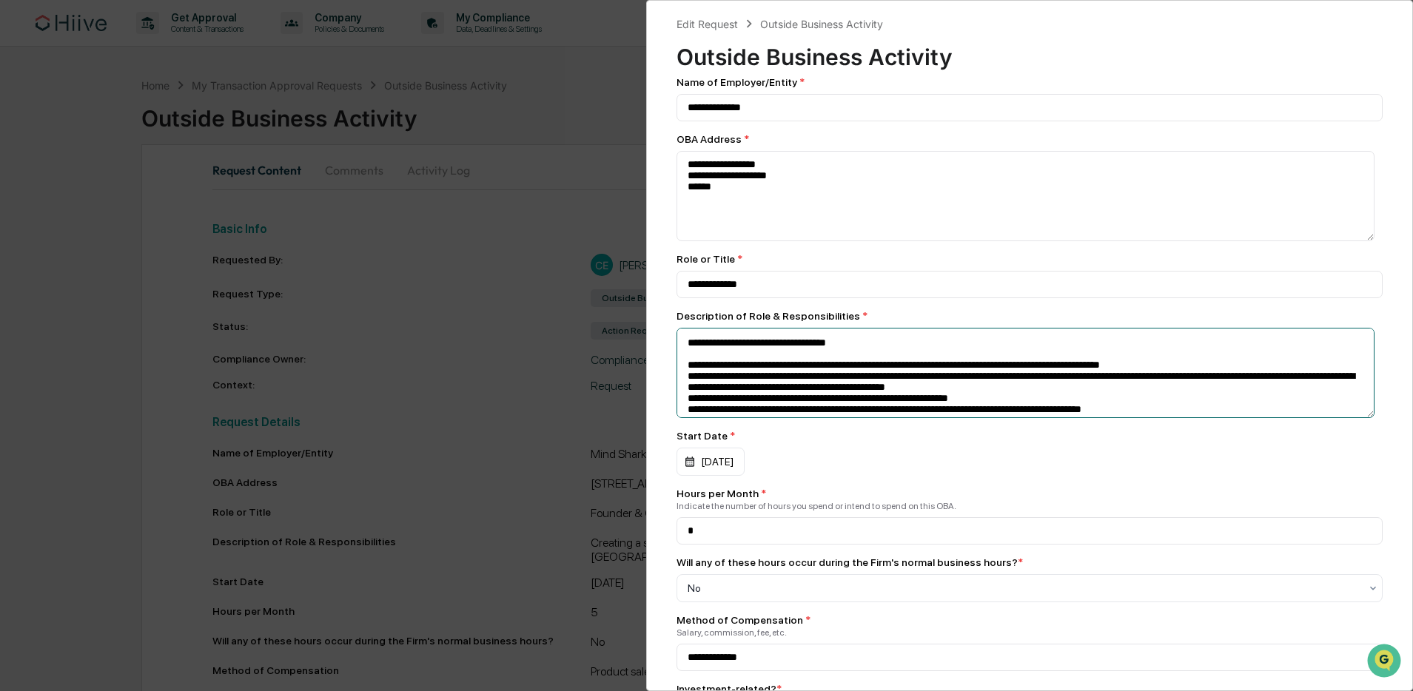
scroll to position [34, 0]
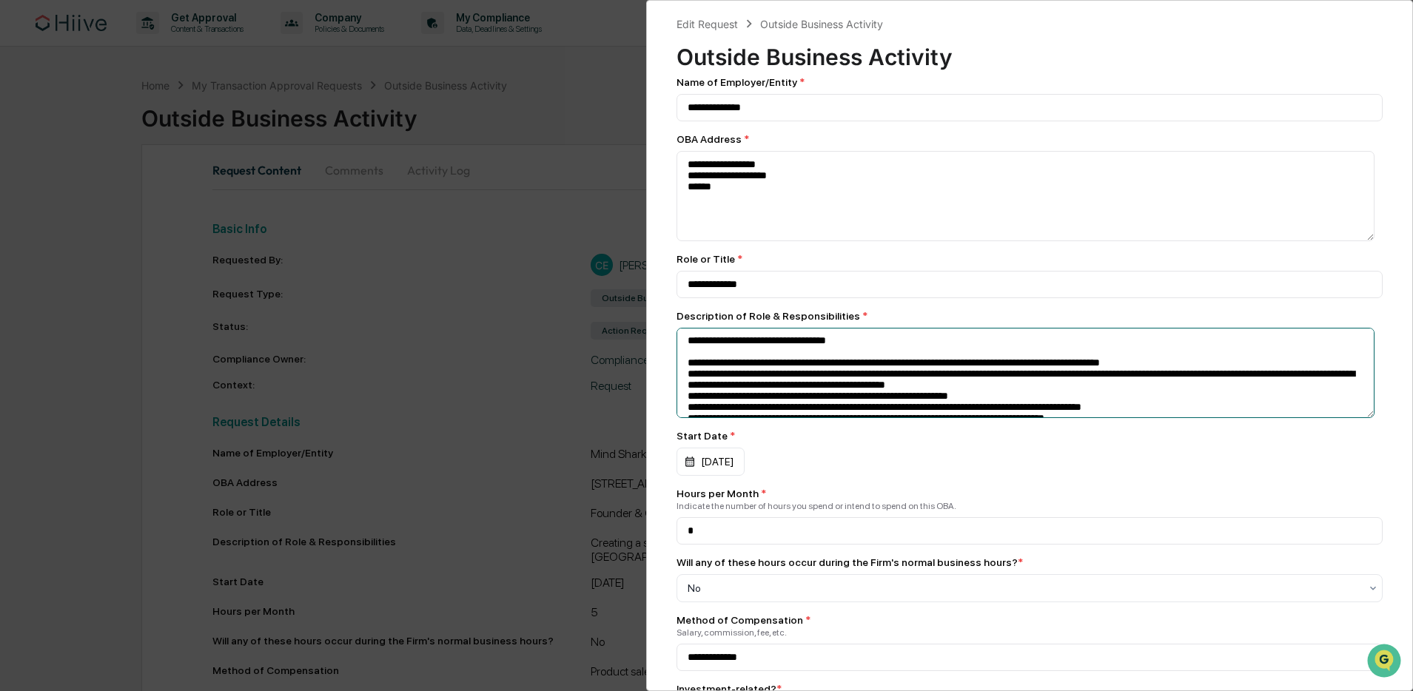
click at [684, 241] on textarea at bounding box center [1025, 196] width 699 height 90
click at [686, 241] on textarea at bounding box center [1025, 196] width 699 height 90
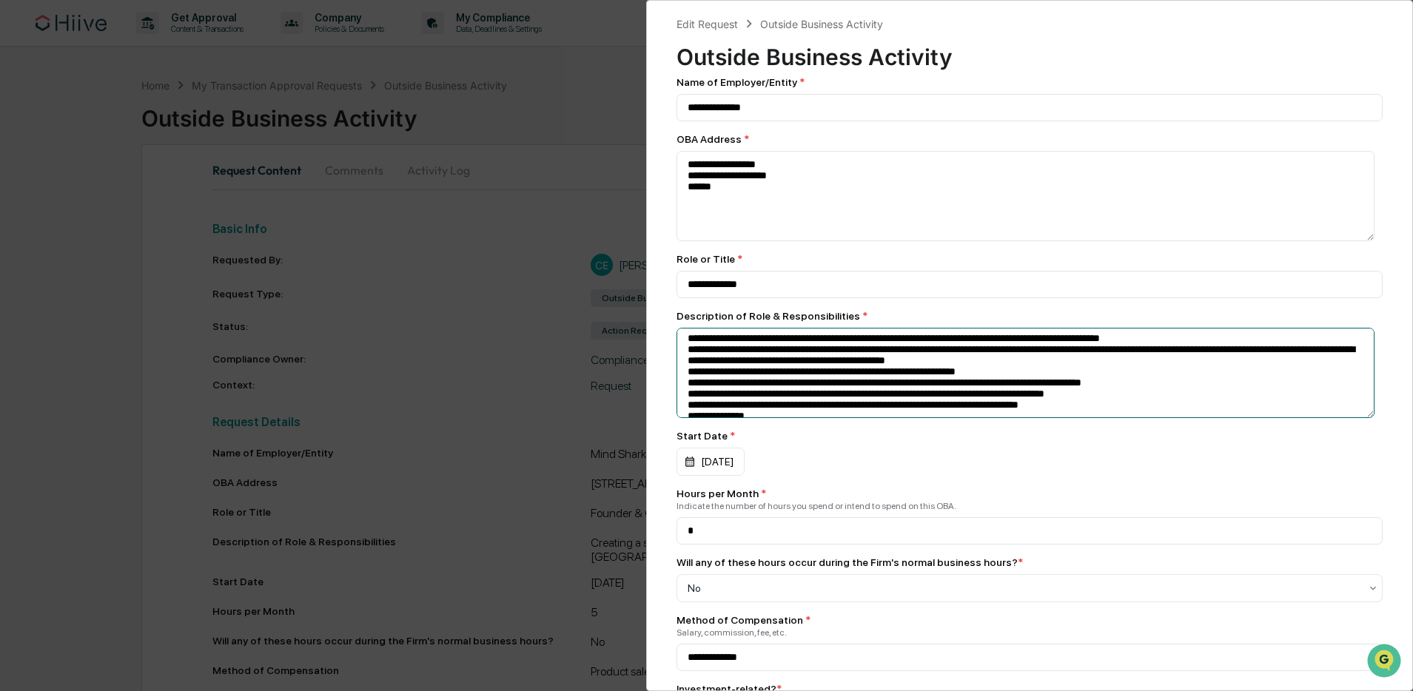
click at [684, 241] on textarea at bounding box center [1025, 196] width 699 height 90
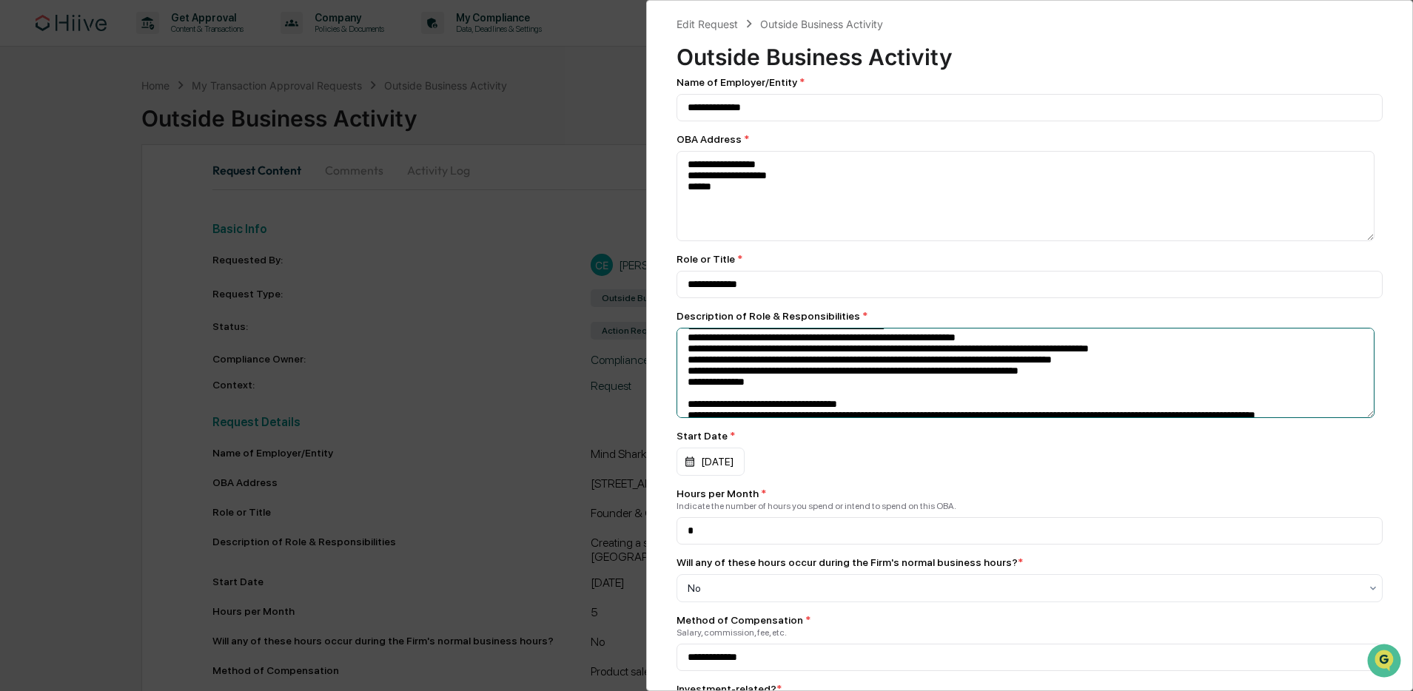
click at [684, 241] on textarea at bounding box center [1025, 196] width 699 height 90
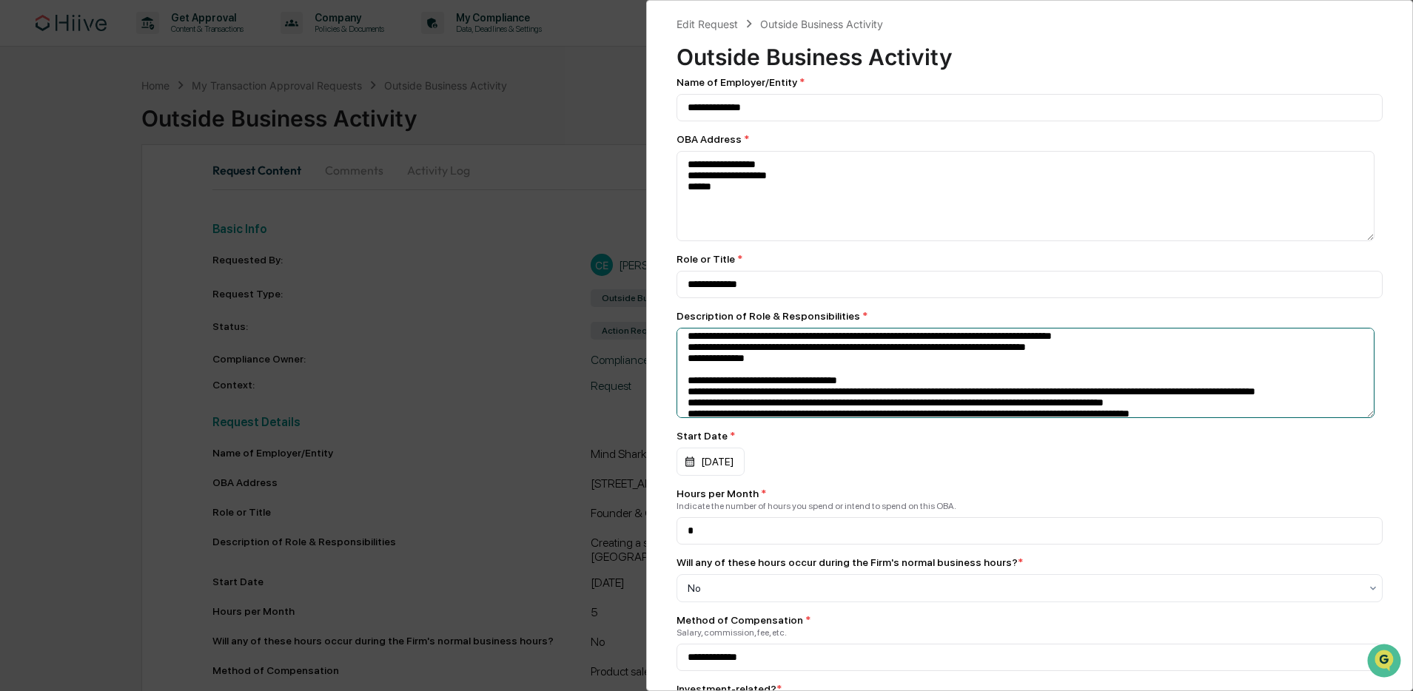
scroll to position [117, 0]
click at [687, 241] on textarea at bounding box center [1025, 196] width 699 height 90
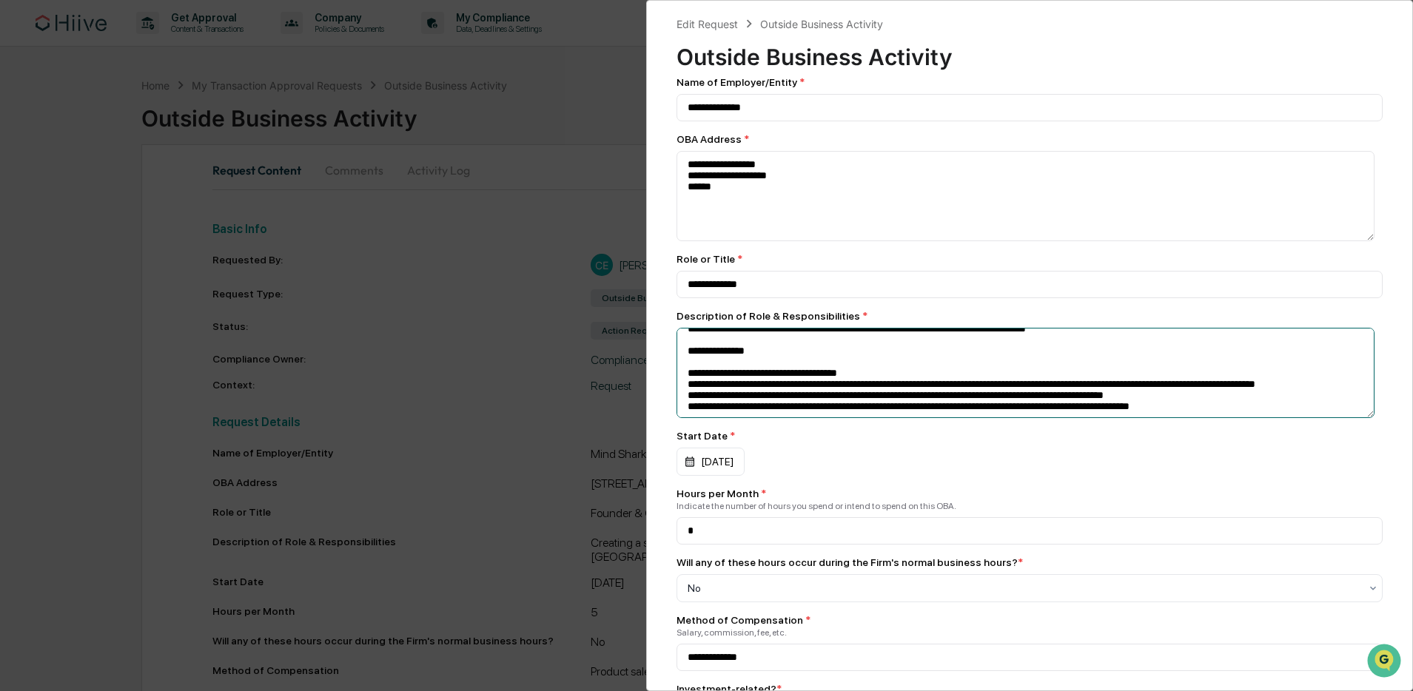
scroll to position [144, 0]
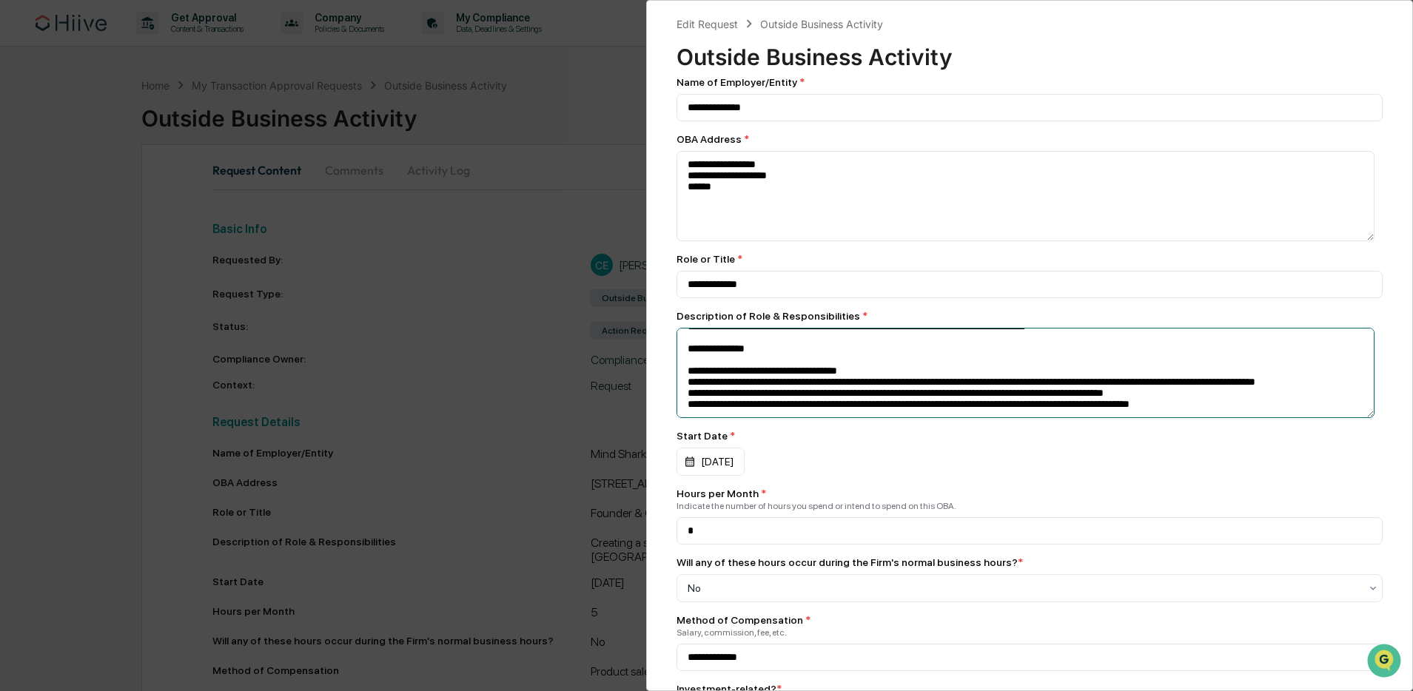
click at [685, 241] on textarea at bounding box center [1025, 196] width 699 height 90
click at [684, 241] on textarea at bounding box center [1025, 196] width 699 height 90
click at [685, 241] on textarea at bounding box center [1025, 196] width 699 height 90
click at [684, 241] on textarea at bounding box center [1025, 196] width 699 height 90
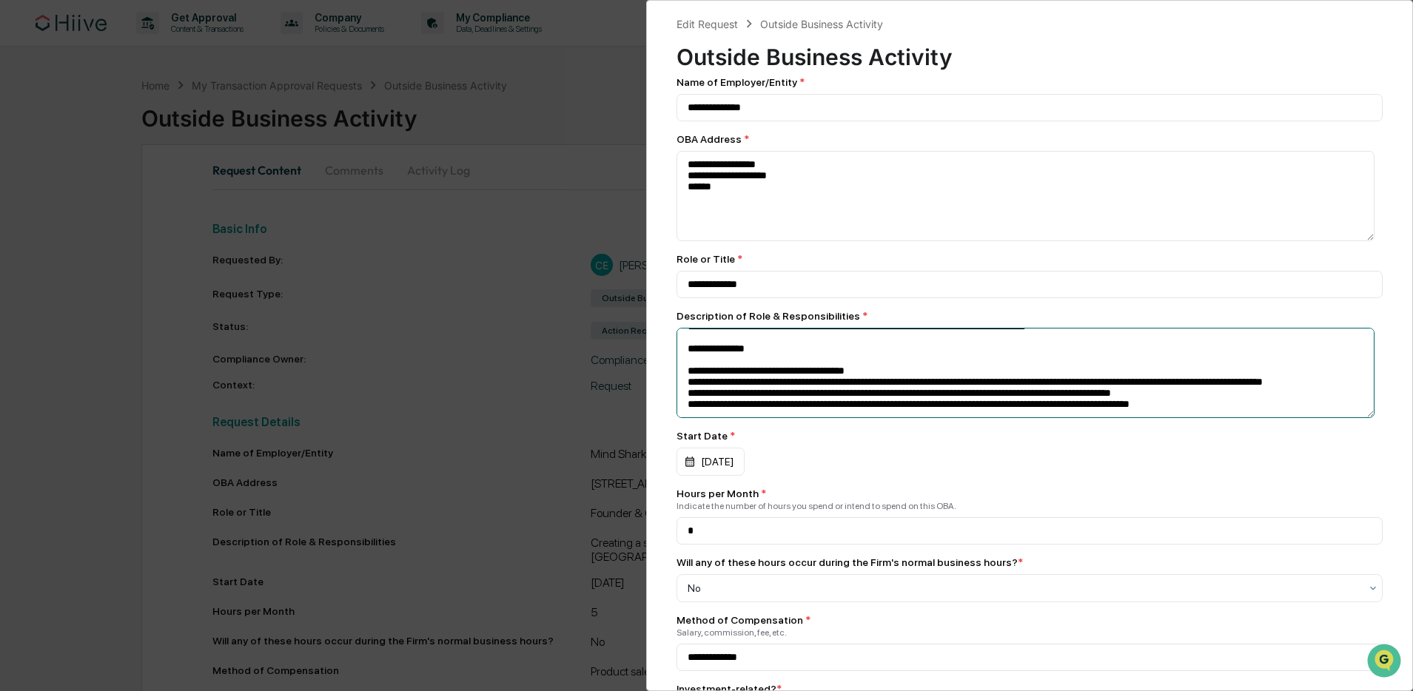
click at [684, 241] on textarea at bounding box center [1025, 196] width 699 height 90
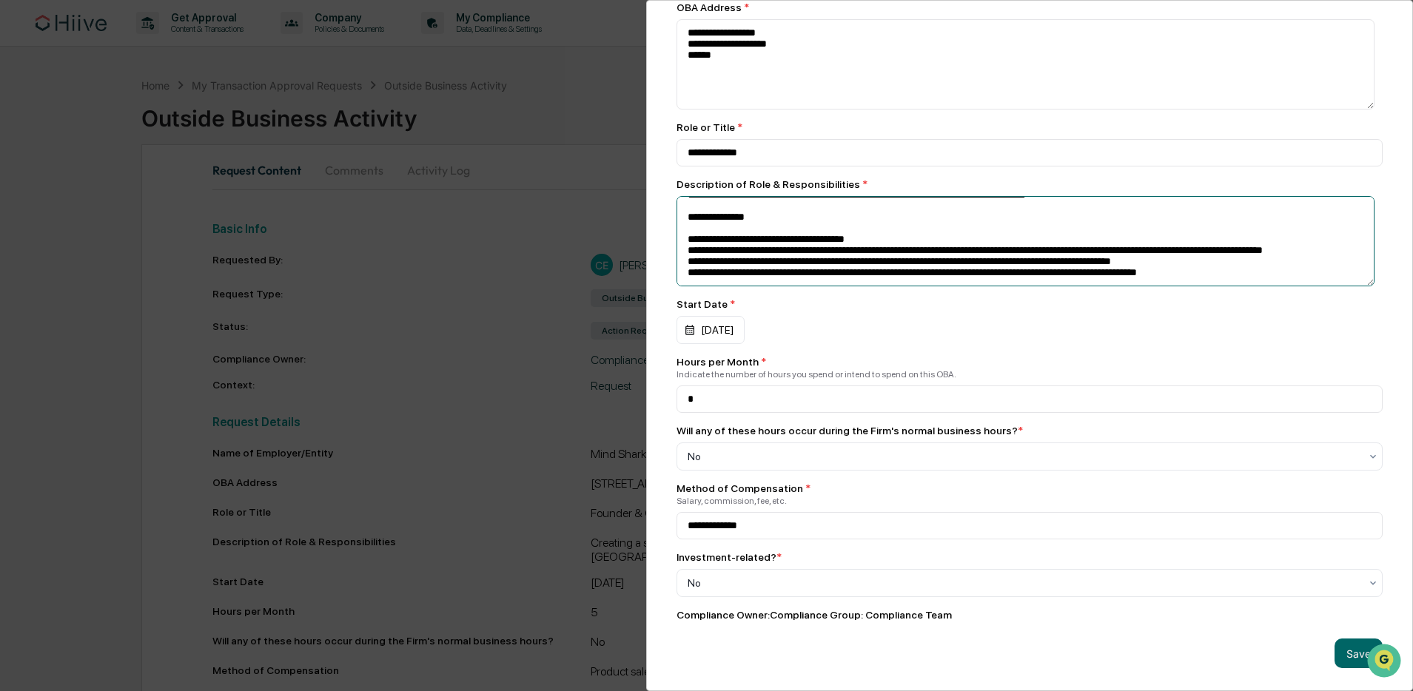
scroll to position [147, 0]
type textarea "**********"
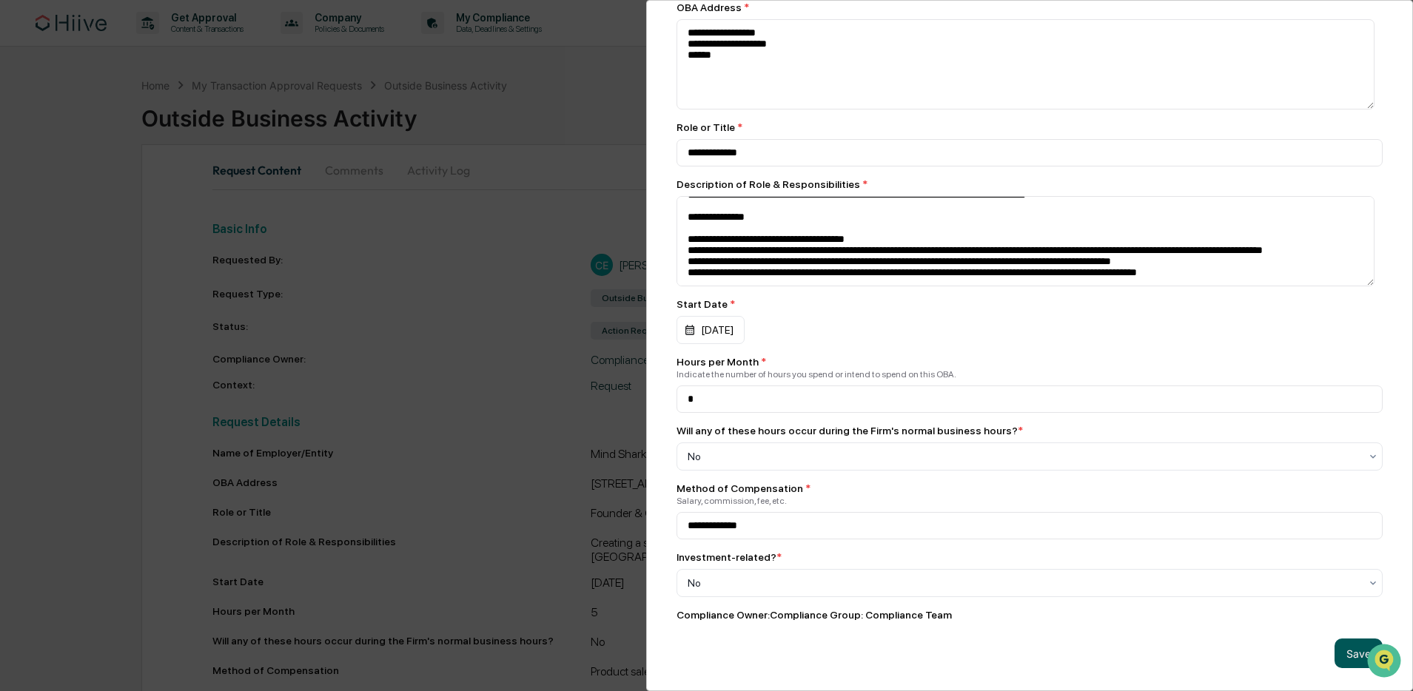
click at [1344, 639] on button "Save" at bounding box center [1358, 654] width 48 height 30
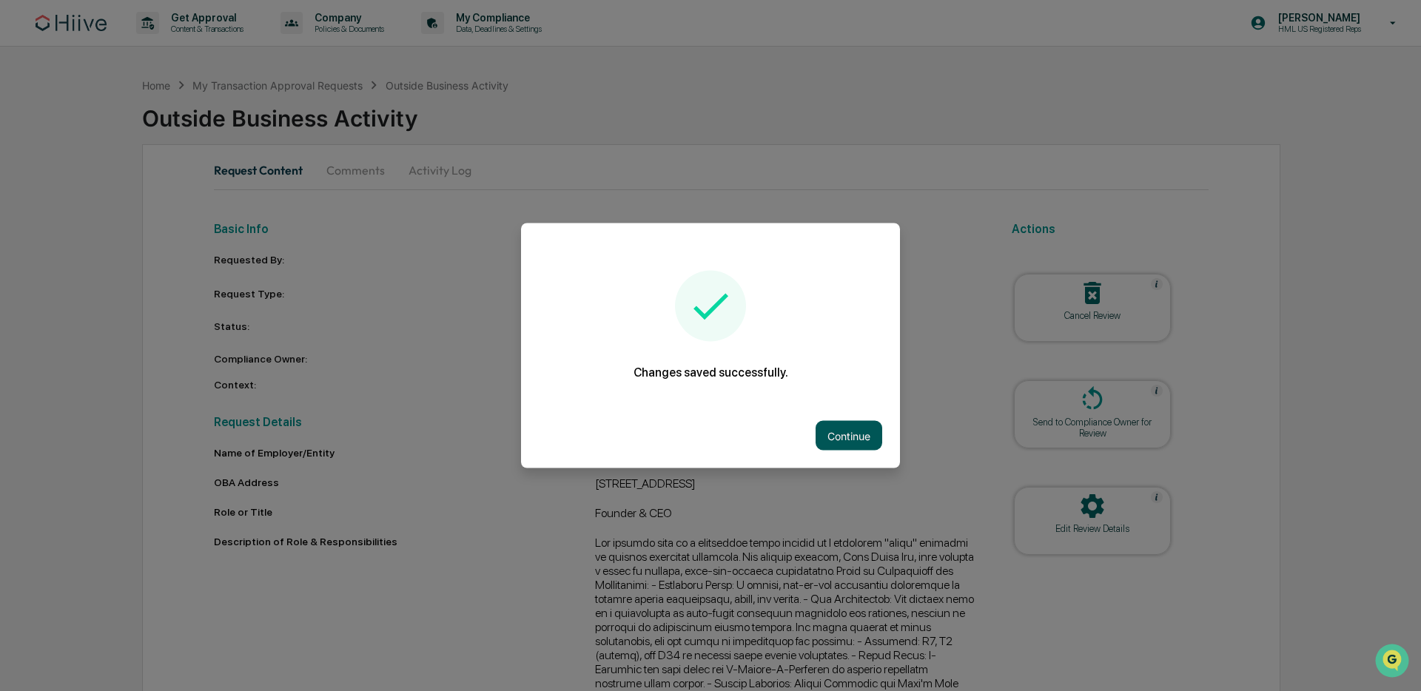
click at [828, 423] on button "Continue" at bounding box center [848, 436] width 67 height 30
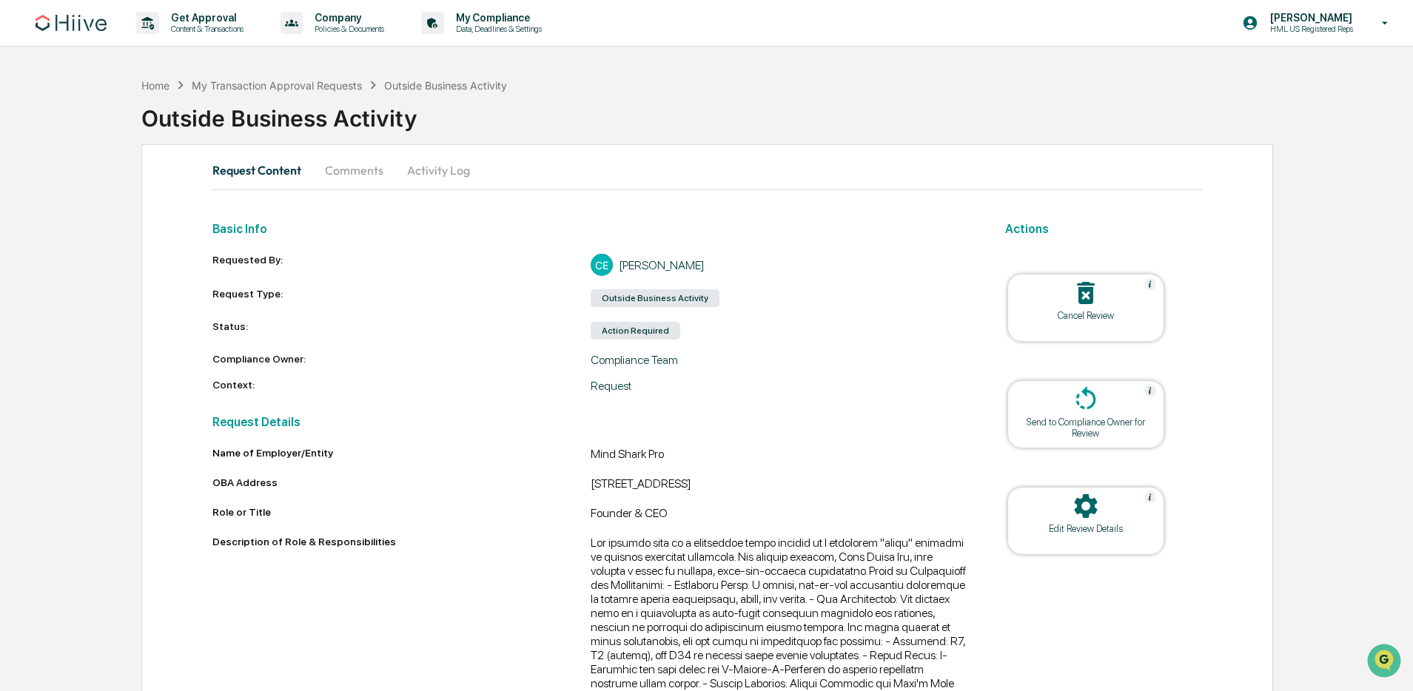
click at [1103, 420] on div "Send to Compliance Owner for Review" at bounding box center [1085, 428] width 133 height 22
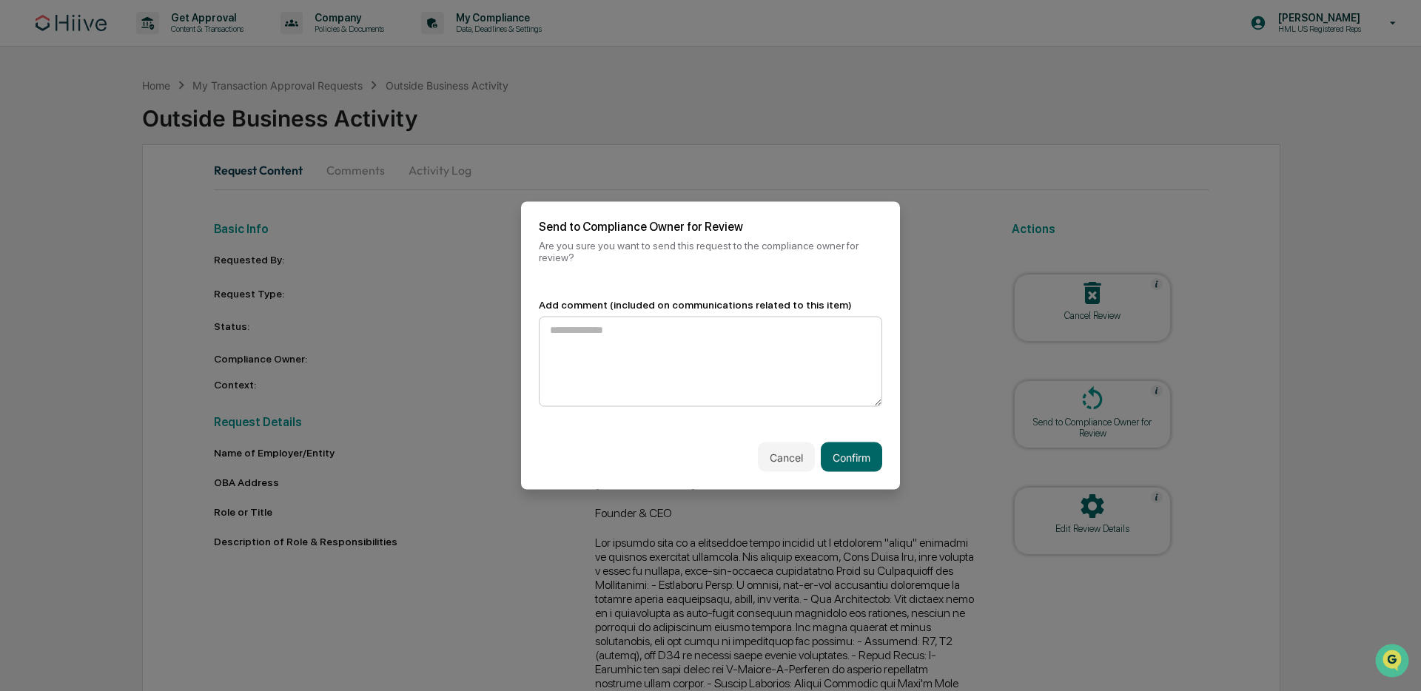
click at [761, 360] on textarea at bounding box center [710, 362] width 343 height 90
type textarea "**********"
click at [845, 465] on button "Confirm" at bounding box center [851, 457] width 61 height 30
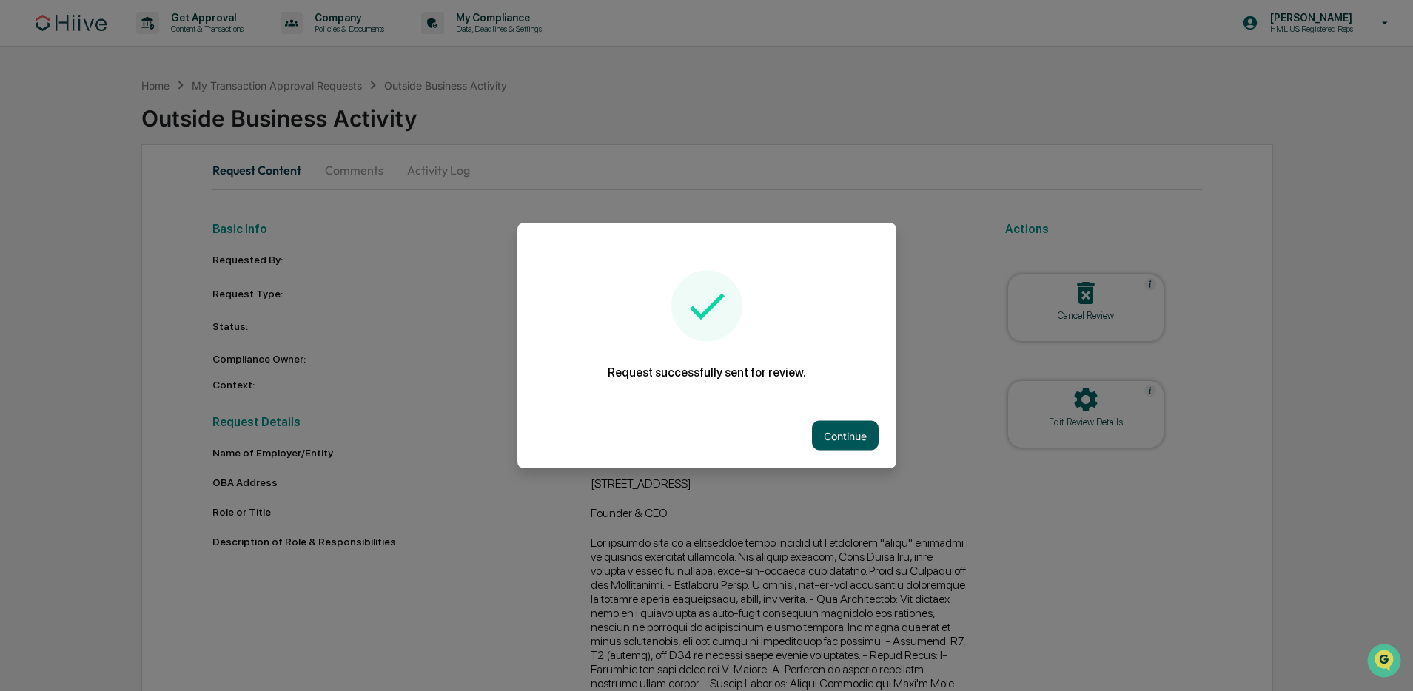
click at [844, 438] on button "Continue" at bounding box center [845, 436] width 67 height 30
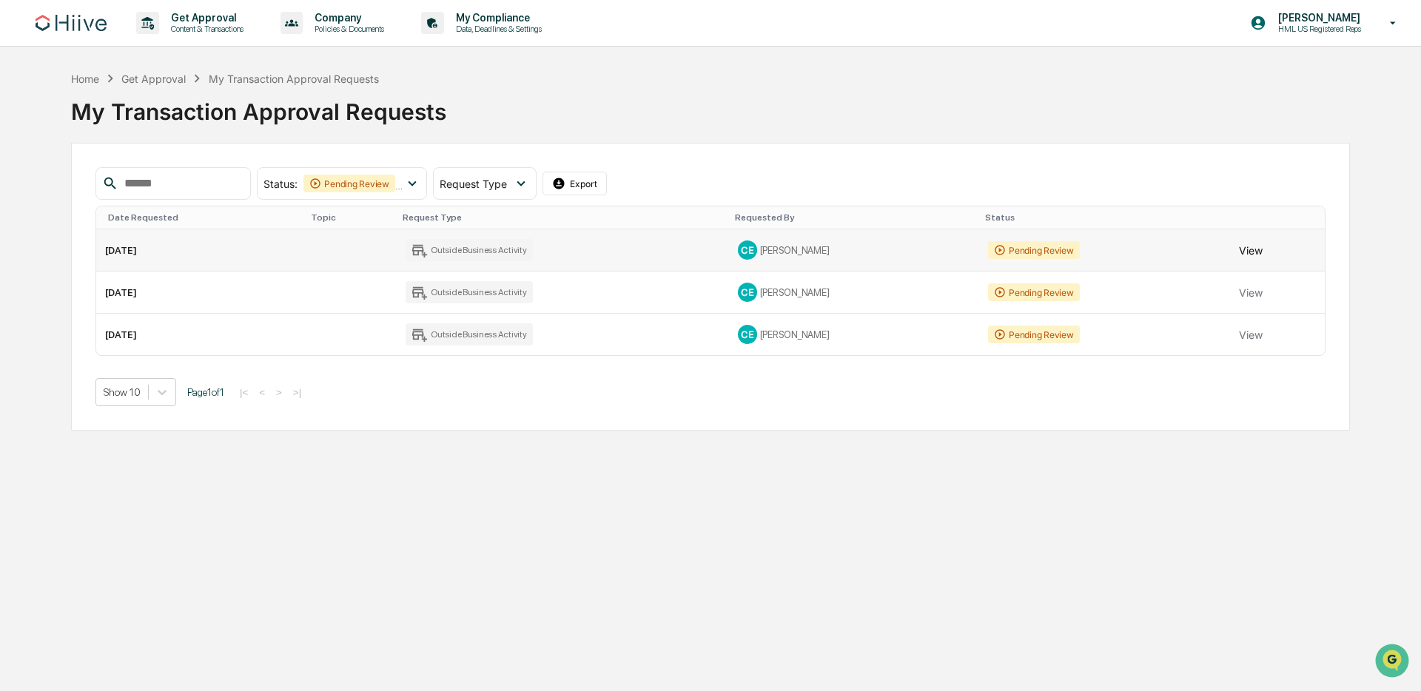
click at [1249, 244] on button "View" at bounding box center [1251, 250] width 24 height 30
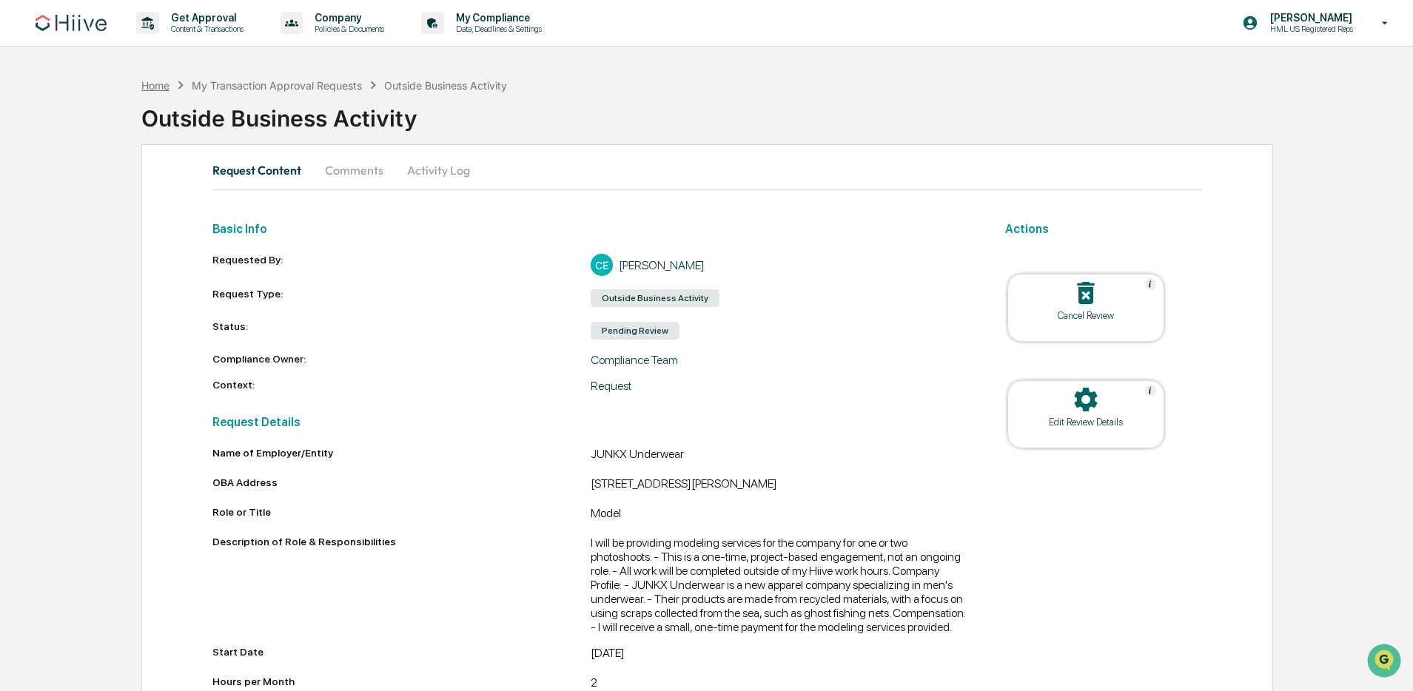
click at [167, 90] on div "Home" at bounding box center [155, 85] width 28 height 13
